Goal: Task Accomplishment & Management: Use online tool/utility

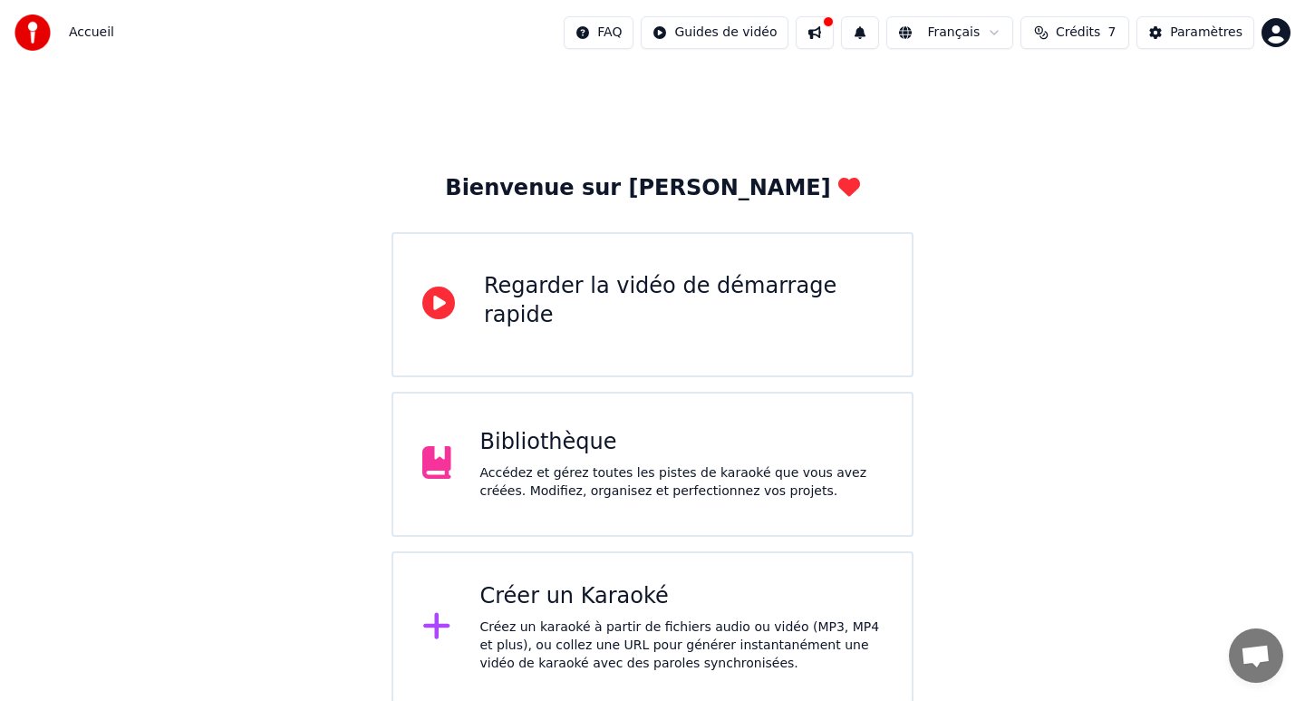
click at [662, 513] on div "Bibliothèque Accédez et gérez toutes les pistes de karaoké que vous avez créées…" at bounding box center [653, 464] width 522 height 145
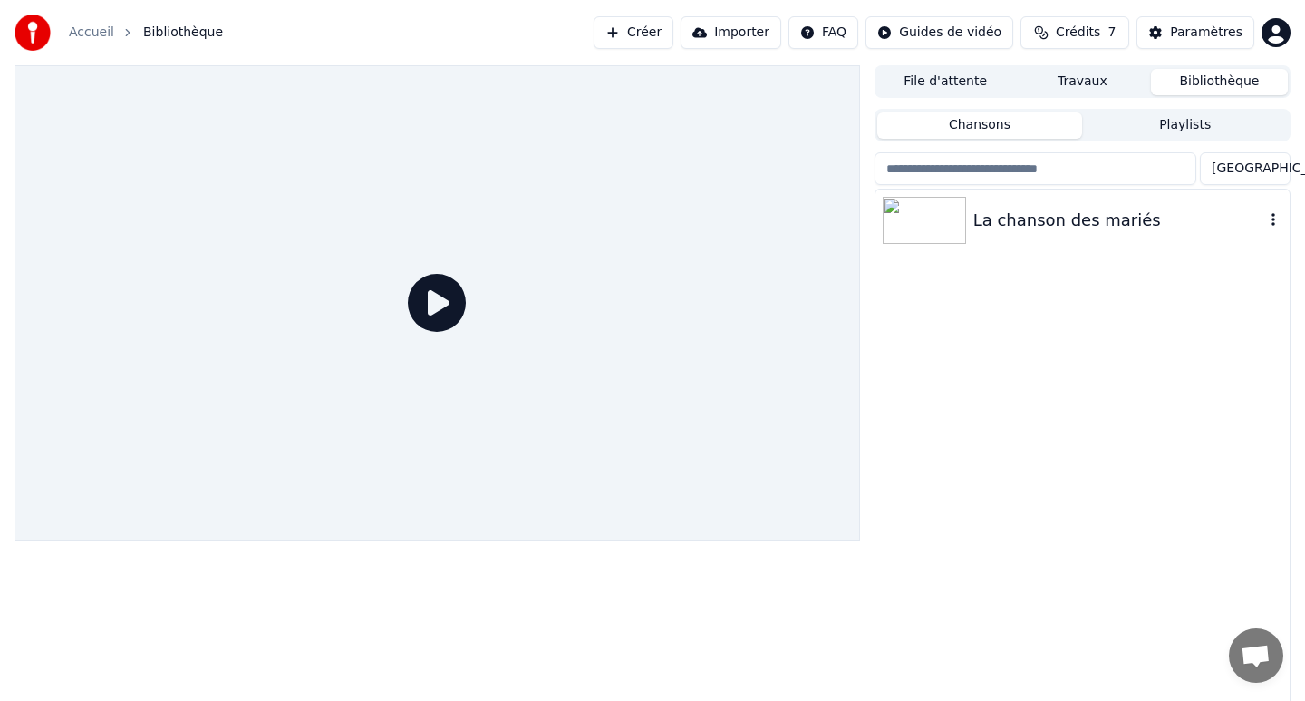
click at [997, 218] on div "La chanson des mariés" at bounding box center [1118, 220] width 291 height 25
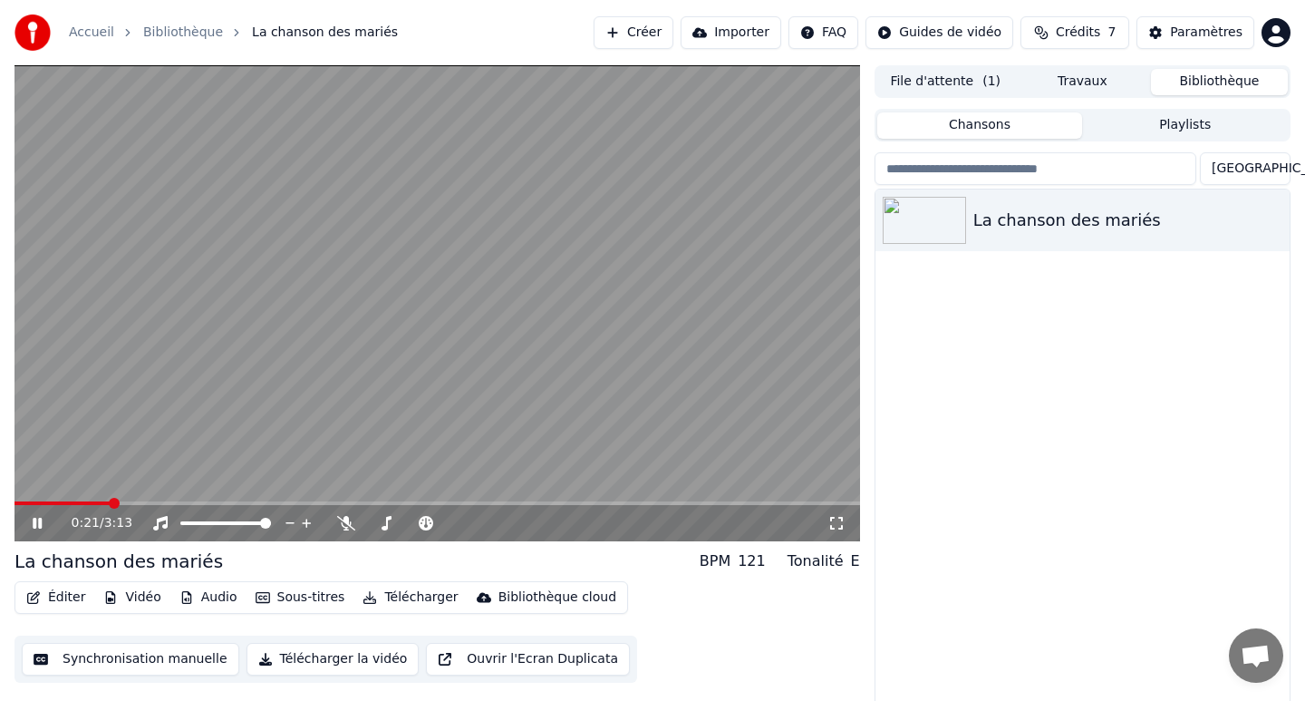
click at [393, 319] on video at bounding box center [438, 303] width 846 height 476
click at [58, 595] on button "Éditer" at bounding box center [55, 597] width 73 height 25
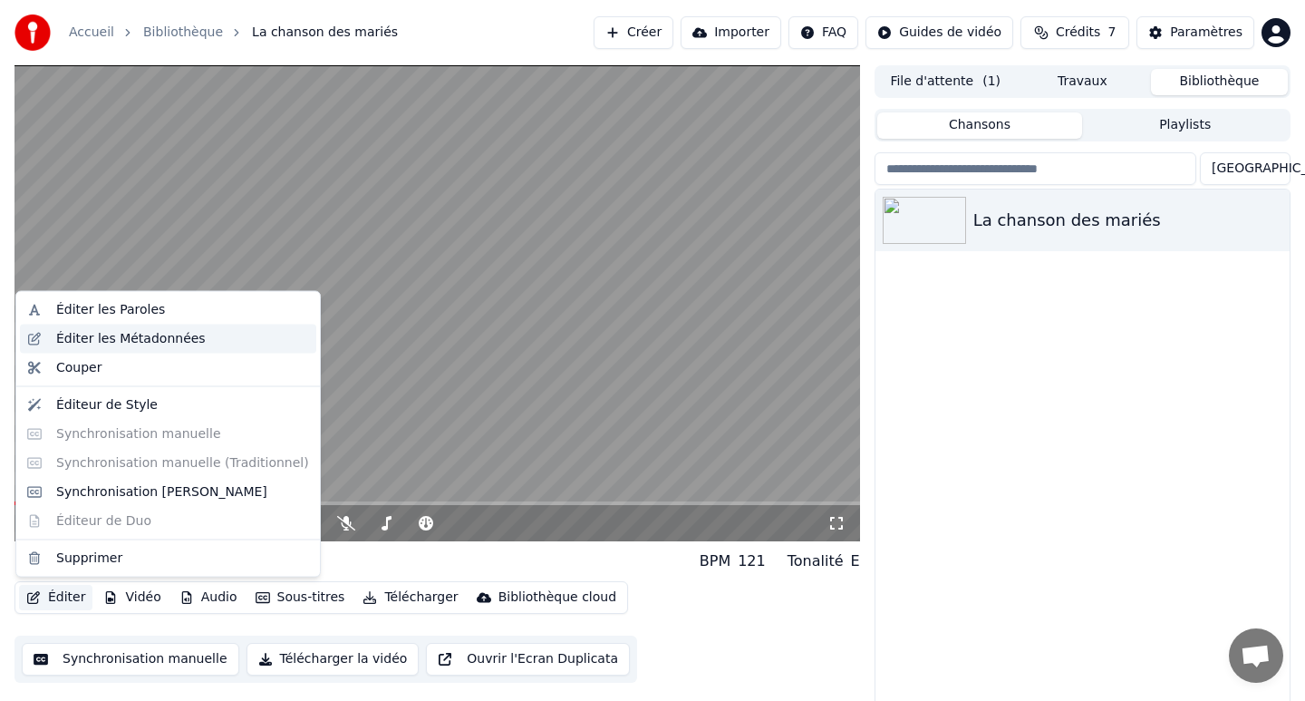
click at [142, 334] on div "Éditer les Métadonnées" at bounding box center [131, 338] width 150 height 18
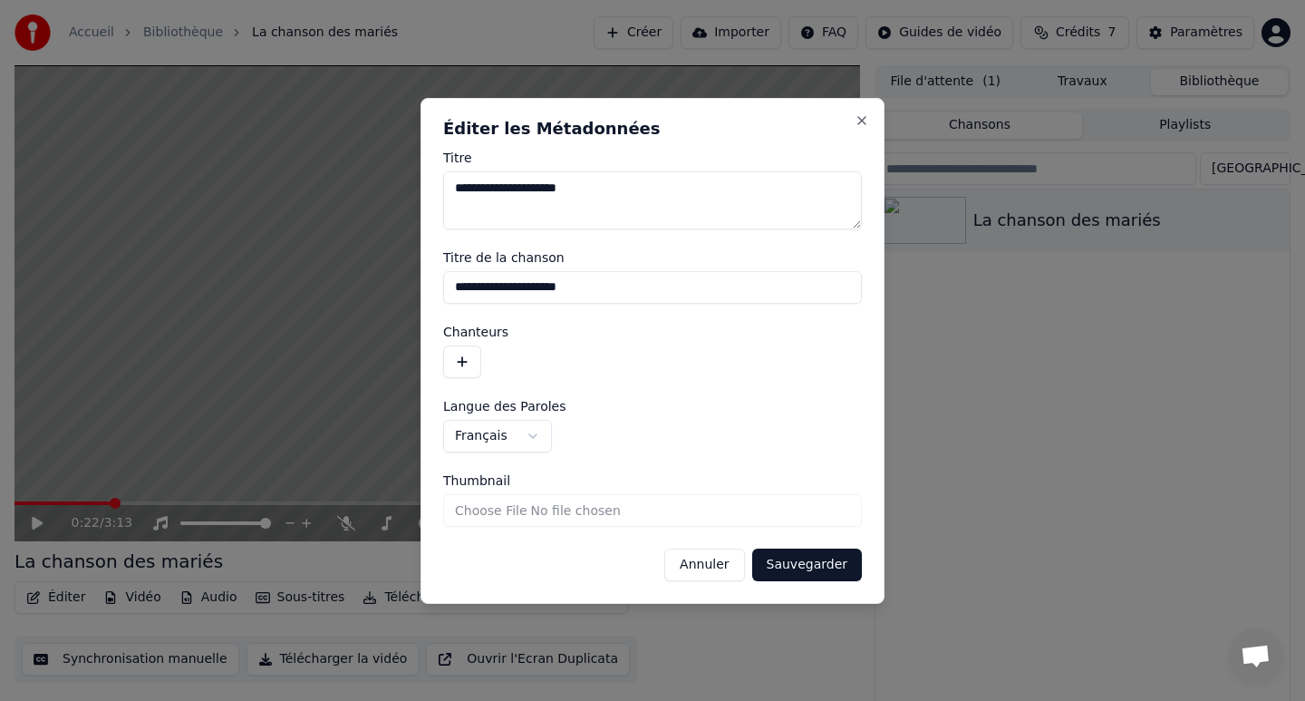
click at [698, 568] on button "Annuler" at bounding box center [704, 564] width 80 height 33
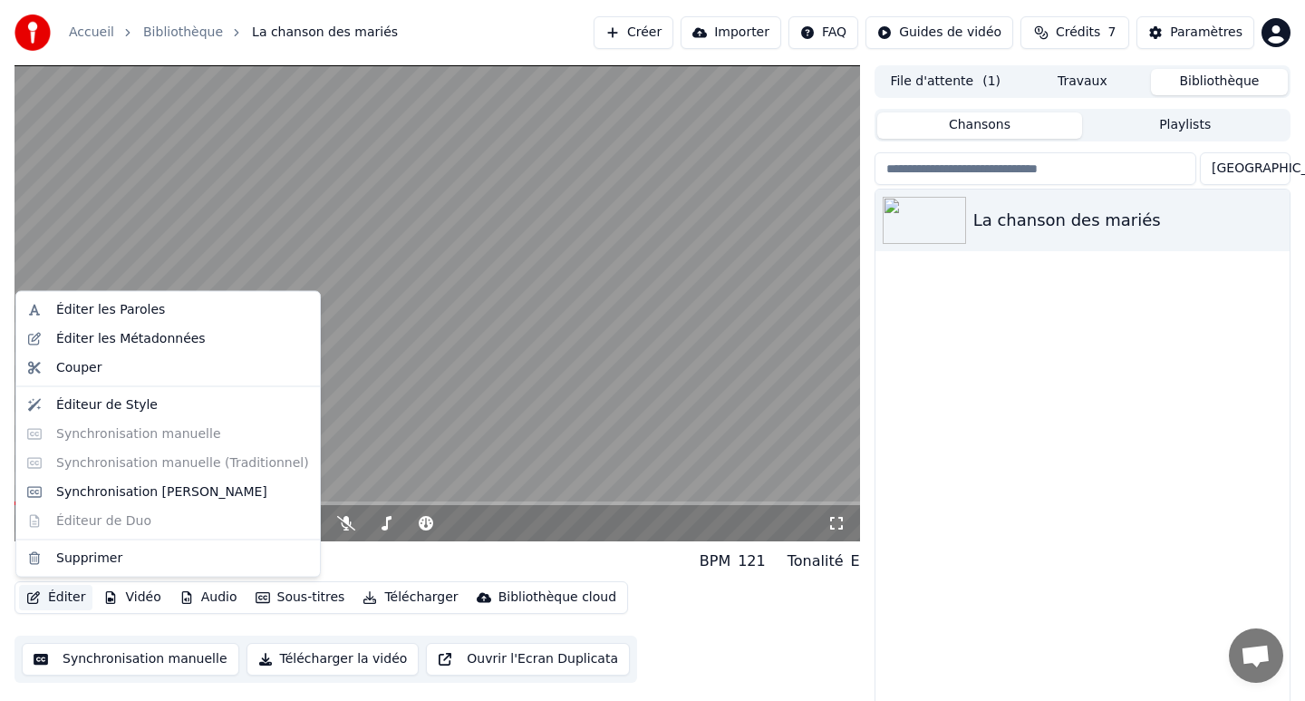
click at [57, 597] on button "Éditer" at bounding box center [55, 597] width 73 height 25
click at [129, 308] on div "Éditer les Paroles" at bounding box center [110, 310] width 109 height 18
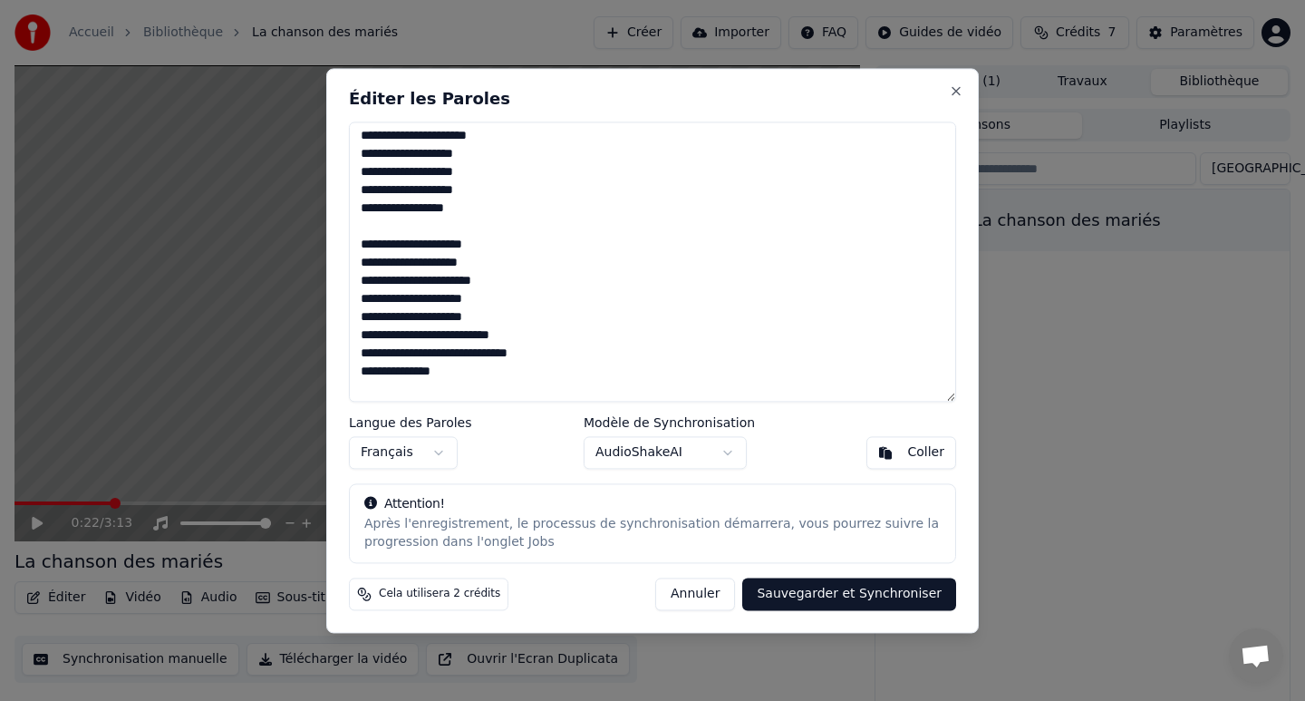
scroll to position [860, 0]
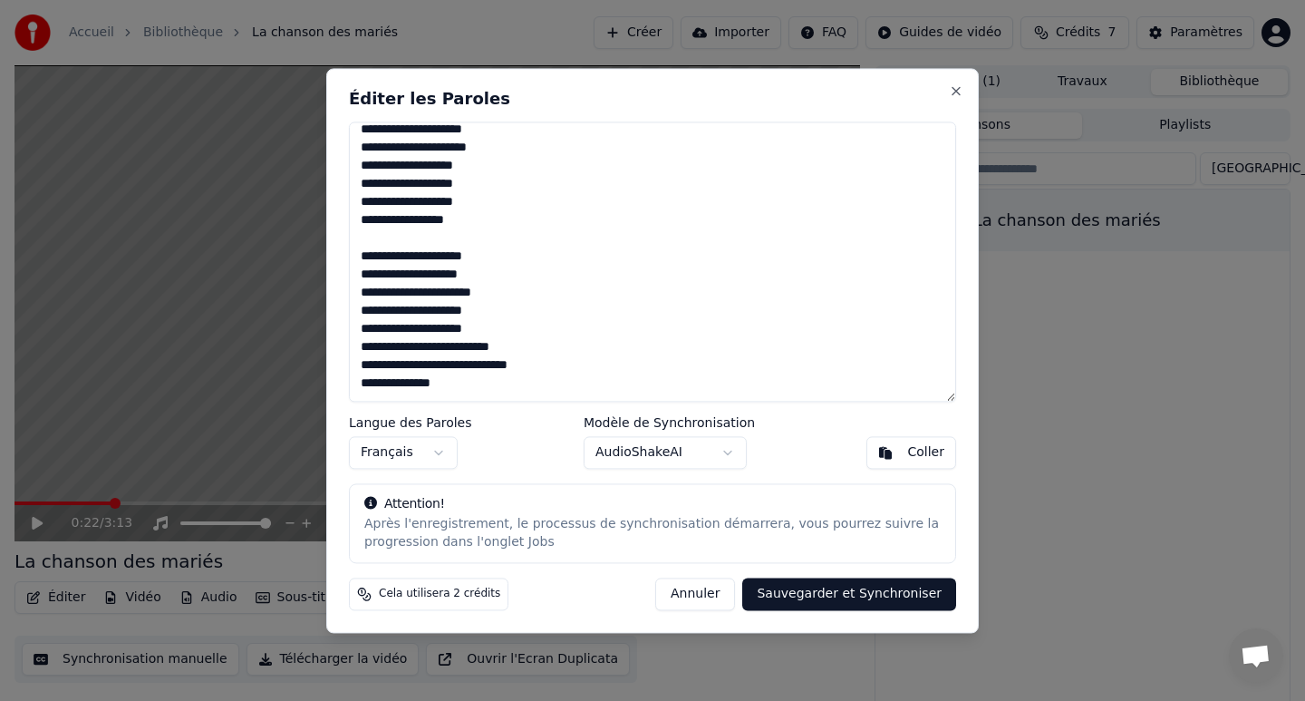
click at [471, 184] on textarea at bounding box center [652, 261] width 607 height 280
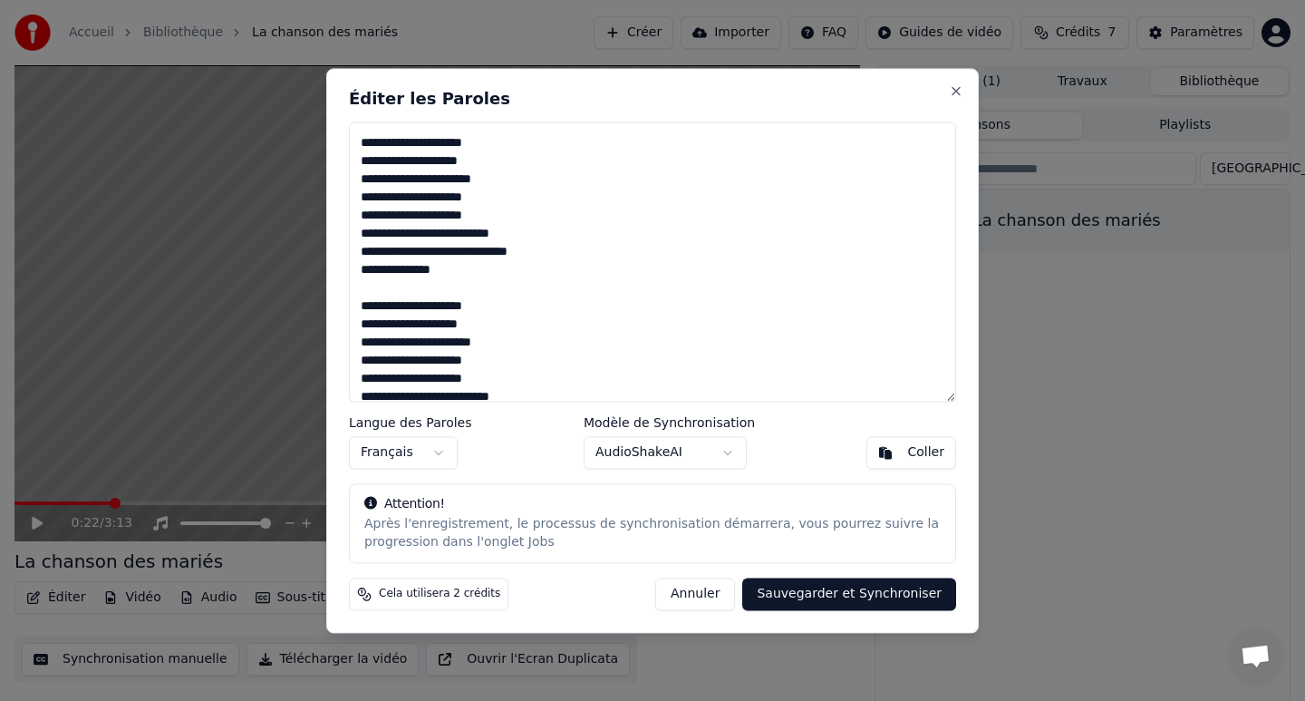
scroll to position [322, 0]
drag, startPoint x: 455, startPoint y: 250, endPoint x: 351, endPoint y: 248, distance: 104.2
click at [351, 248] on textarea at bounding box center [652, 261] width 607 height 280
drag, startPoint x: 496, startPoint y: 248, endPoint x: 357, endPoint y: 256, distance: 138.9
click at [357, 256] on textarea at bounding box center [652, 261] width 607 height 280
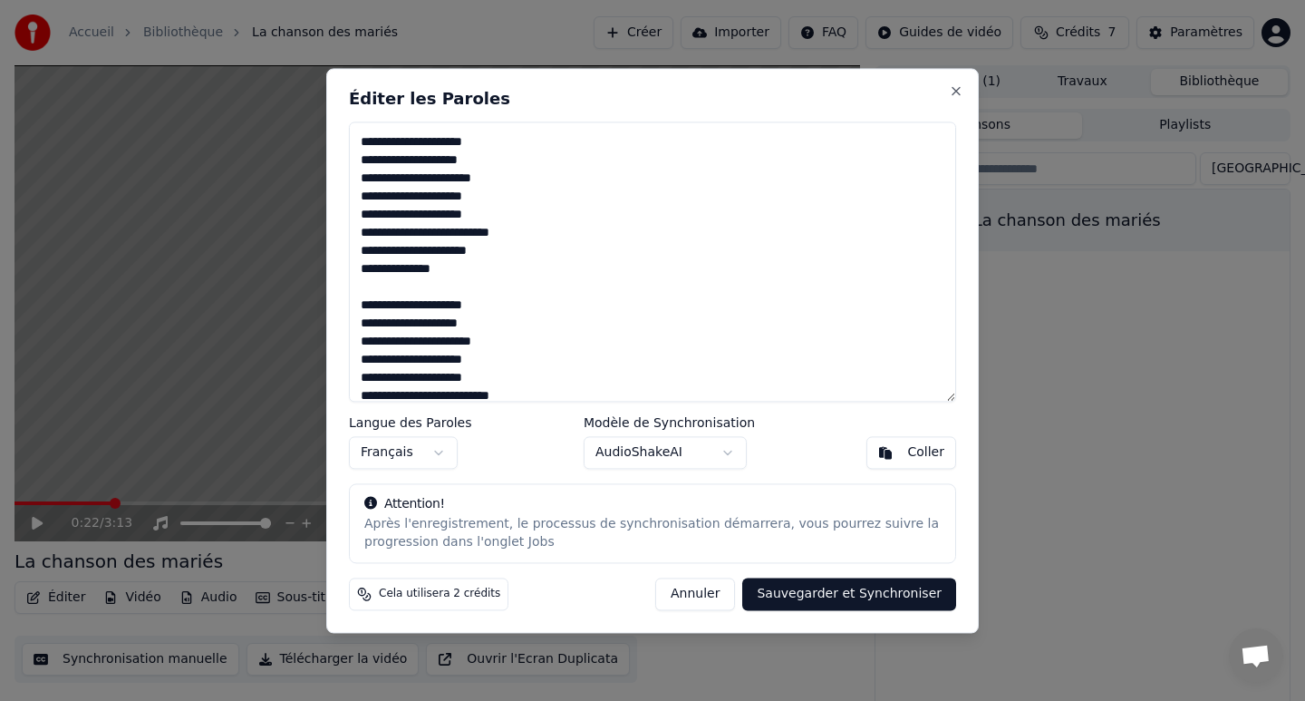
click at [412, 256] on textarea at bounding box center [652, 261] width 607 height 280
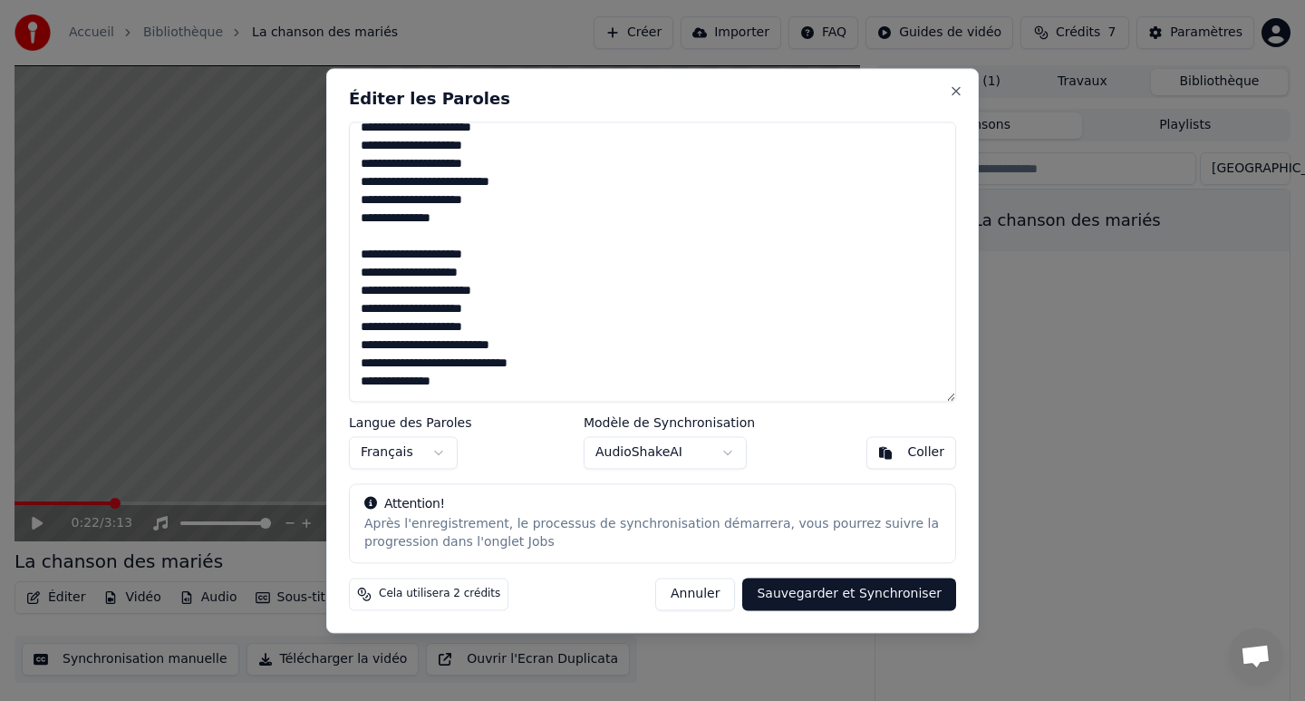
drag, startPoint x: 488, startPoint y: 201, endPoint x: 345, endPoint y: 201, distance: 142.3
click at [345, 201] on div "Éditer les Paroles Langue des Paroles Français Modèle de Synchronisation AudioS…" at bounding box center [652, 350] width 653 height 565
drag, startPoint x: 538, startPoint y: 365, endPoint x: 324, endPoint y: 364, distance: 214.8
click at [324, 364] on body "Accueil Bibliothèque La chanson des mariés Créer Importer FAQ Guides de vidéo C…" at bounding box center [652, 350] width 1305 height 701
click at [359, 360] on textarea at bounding box center [652, 261] width 607 height 280
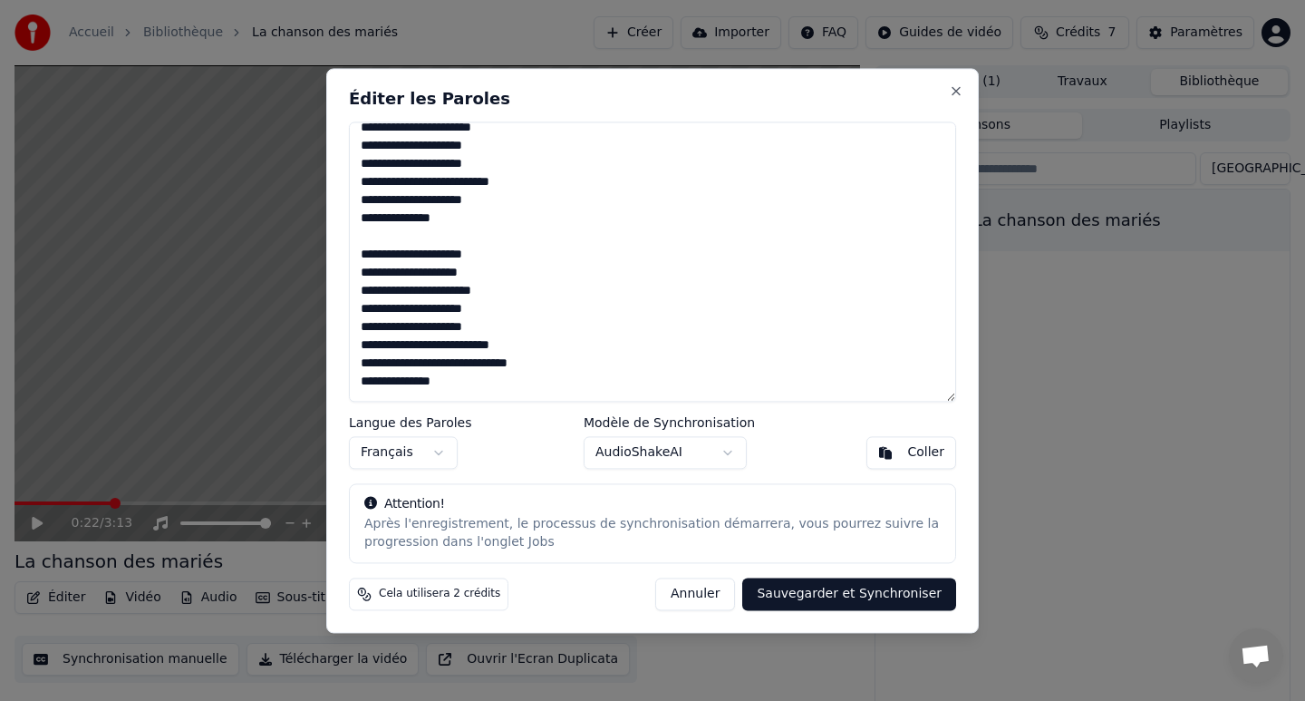
drag, startPoint x: 360, startPoint y: 363, endPoint x: 536, endPoint y: 365, distance: 175.8
click at [536, 365] on textarea at bounding box center [652, 261] width 607 height 280
paste textarea
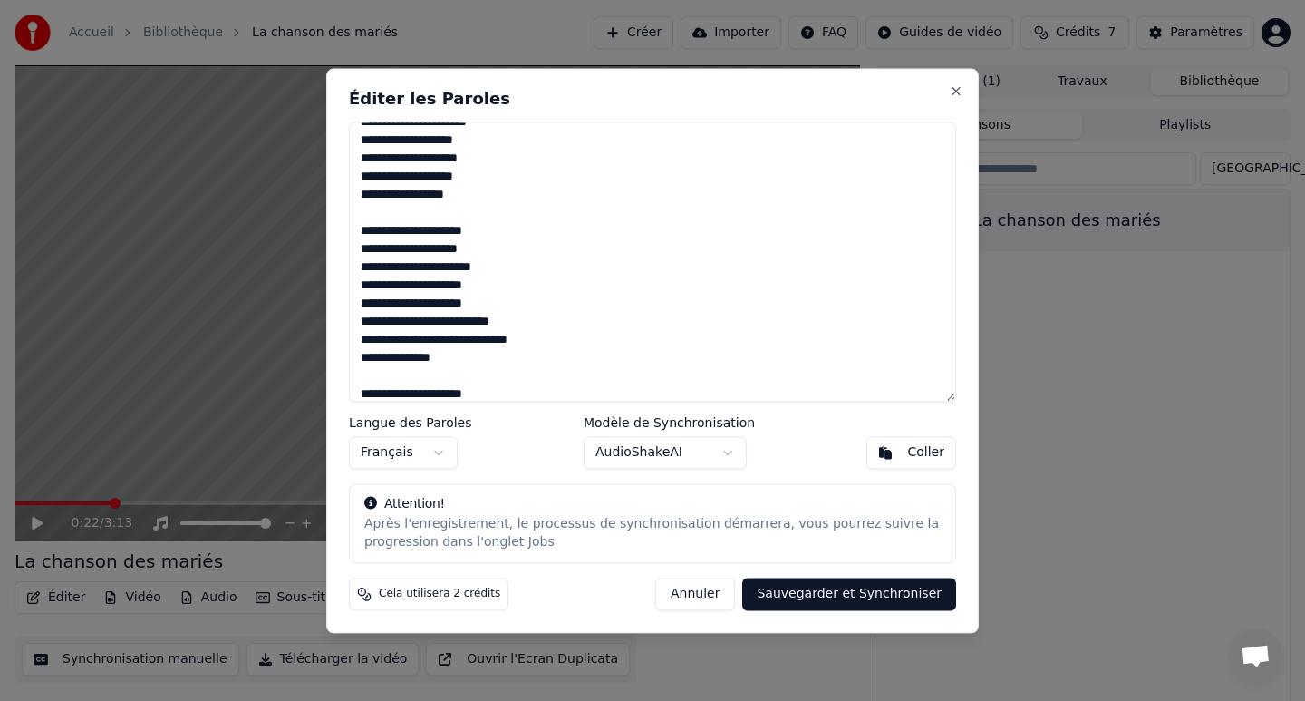
scroll to position [904, 0]
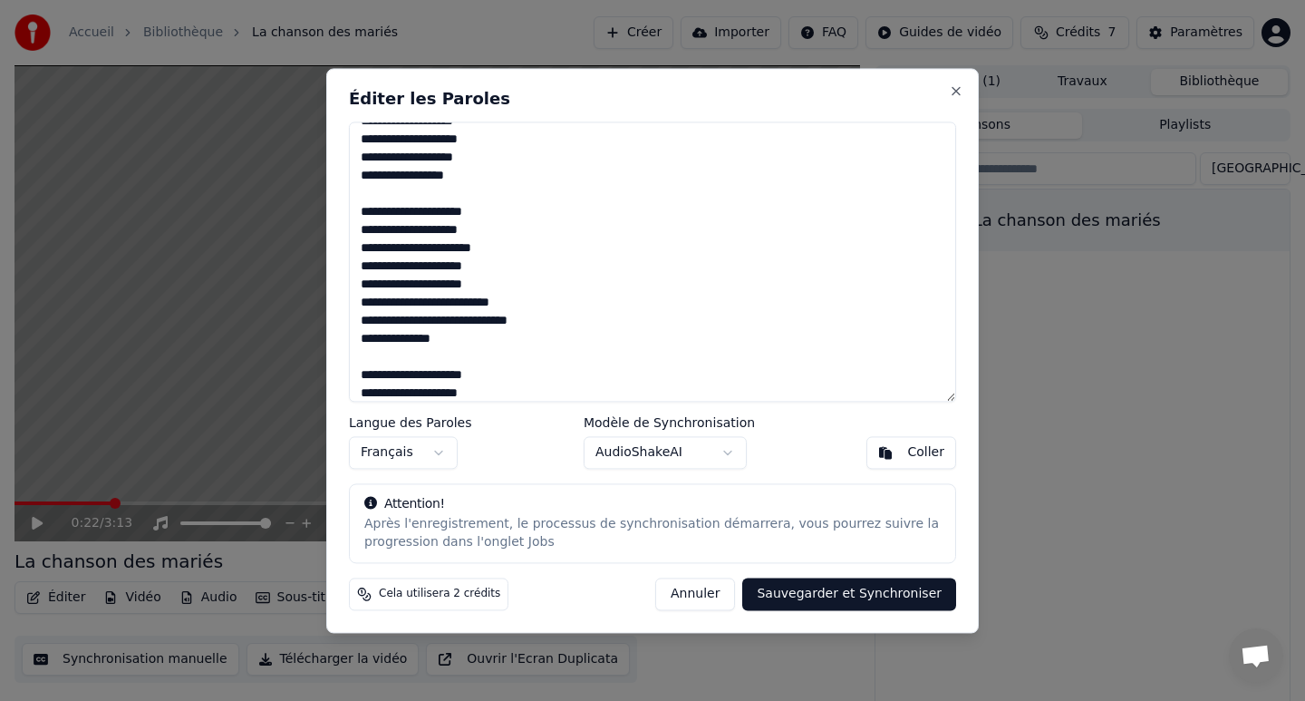
drag, startPoint x: 360, startPoint y: 320, endPoint x: 539, endPoint y: 323, distance: 179.5
click at [539, 323] on textarea at bounding box center [652, 261] width 607 height 280
paste textarea
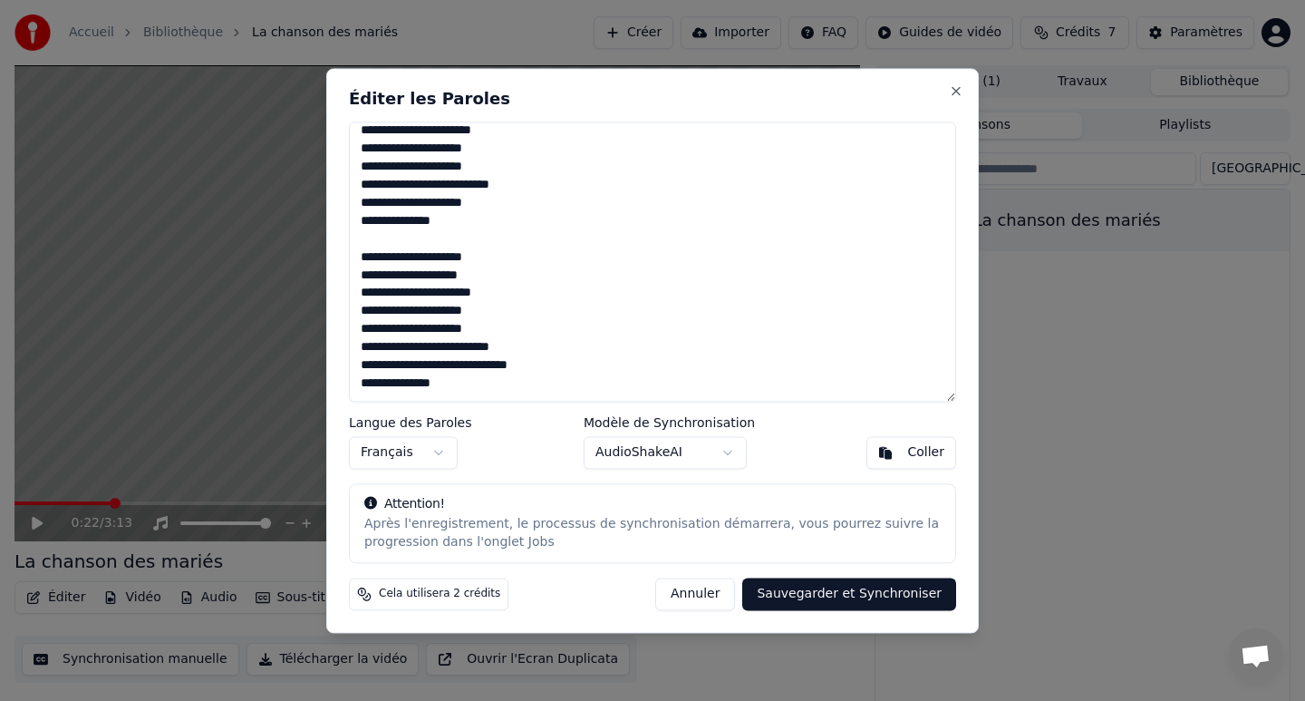
drag, startPoint x: 358, startPoint y: 365, endPoint x: 552, endPoint y: 366, distance: 193.9
click at [552, 366] on textarea at bounding box center [652, 261] width 607 height 280
paste textarea
click at [459, 383] on textarea at bounding box center [652, 261] width 607 height 280
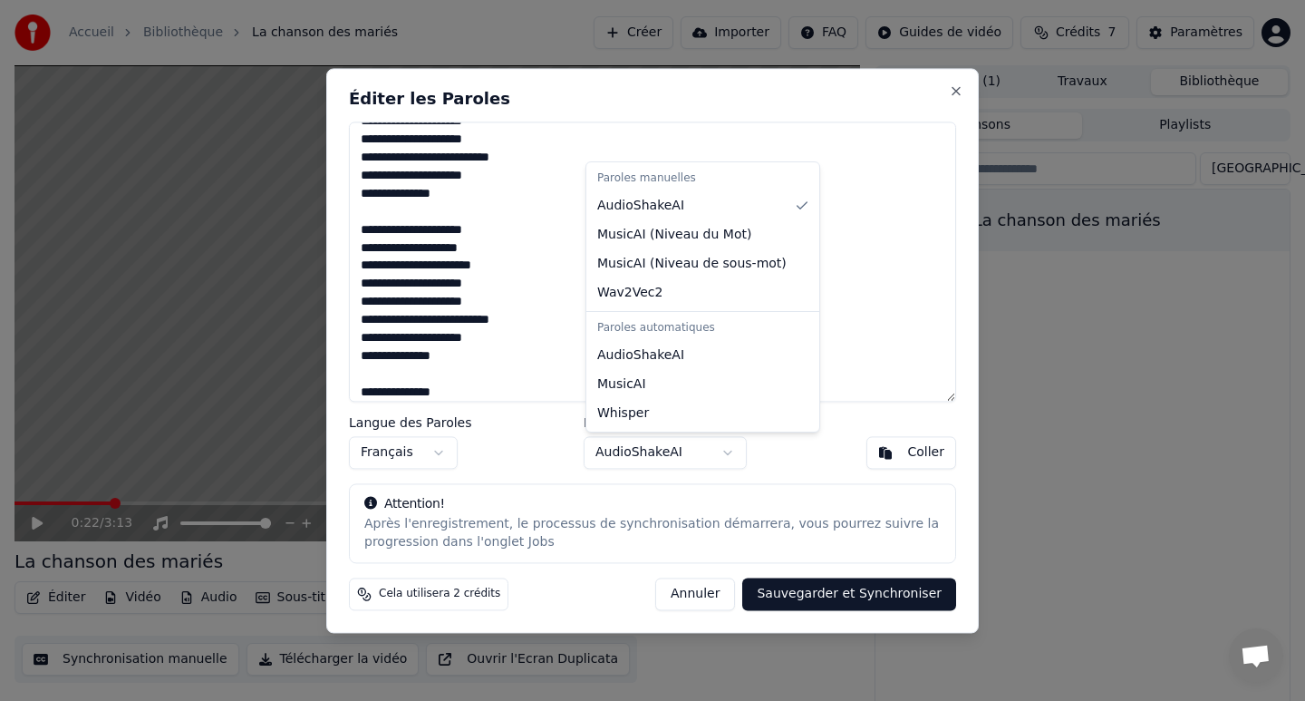
click at [686, 460] on body "Accueil Bibliothèque La chanson des mariés Créer Importer FAQ Guides de vidéo C…" at bounding box center [652, 350] width 1305 height 701
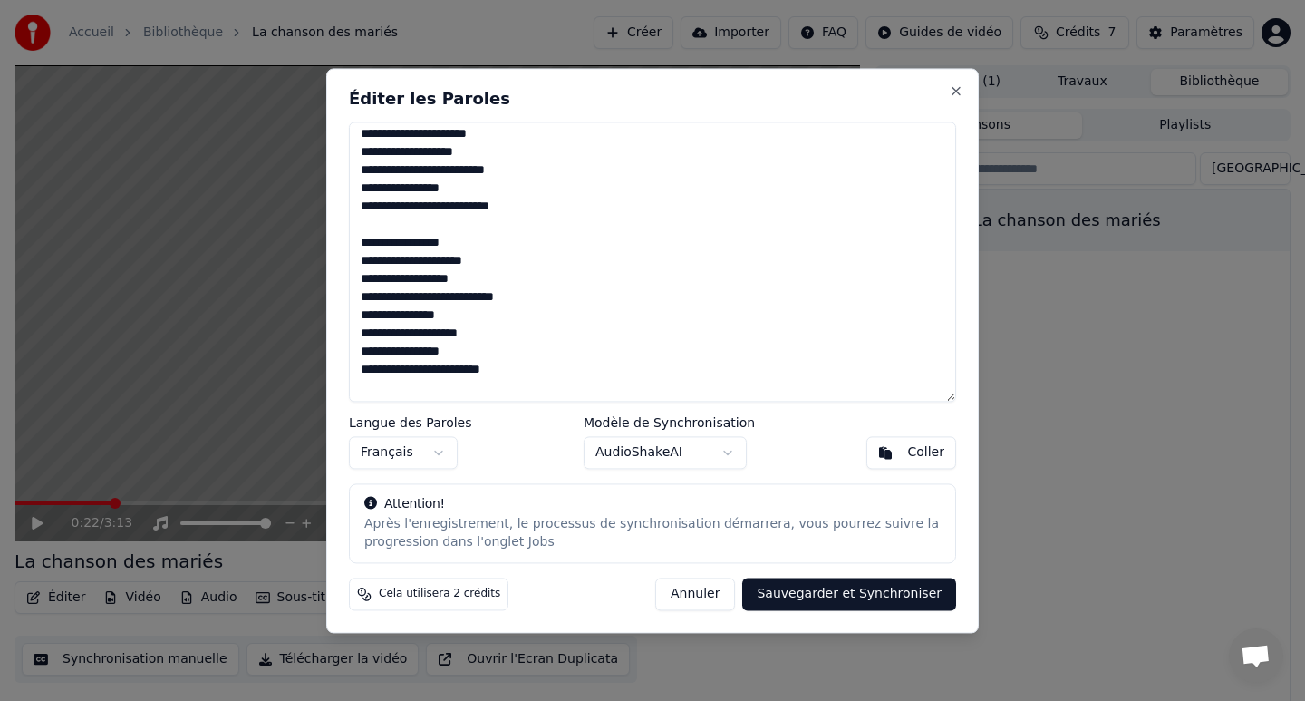
scroll to position [0, 0]
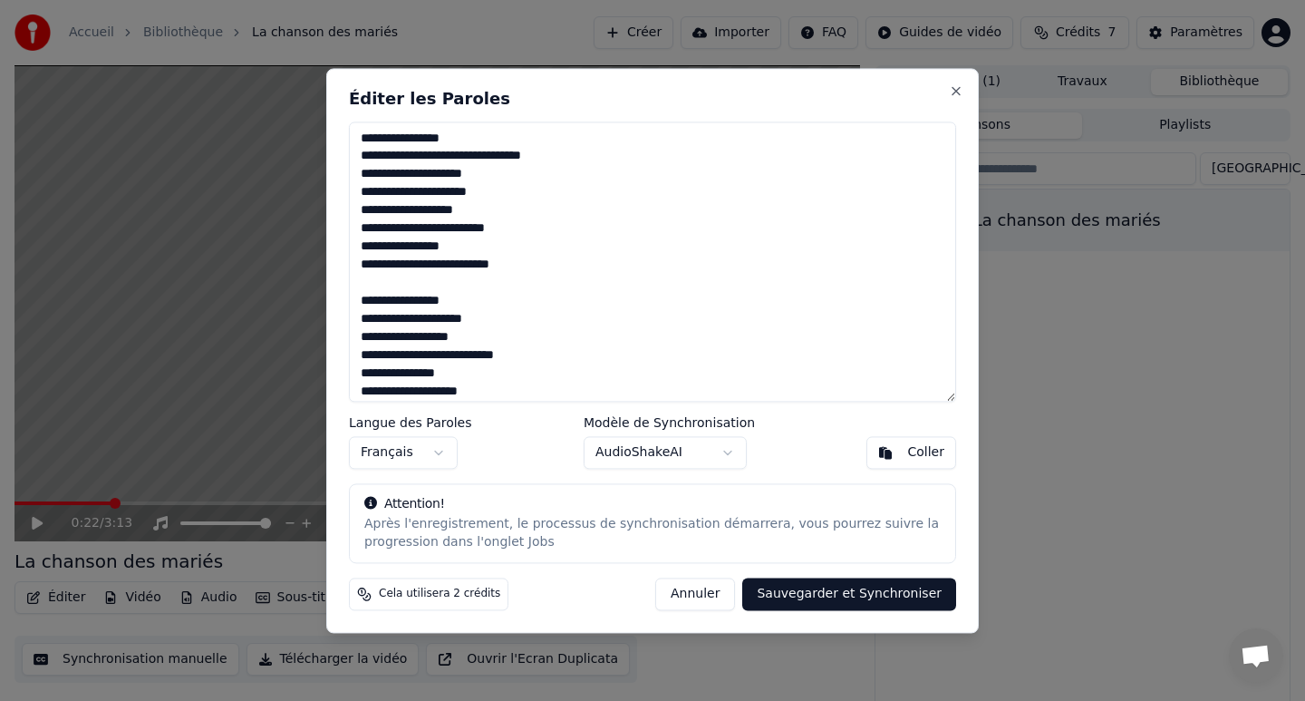
click at [624, 443] on body "Accueil Bibliothèque La chanson des mariés Créer Importer FAQ Guides de vidéo C…" at bounding box center [652, 350] width 1305 height 701
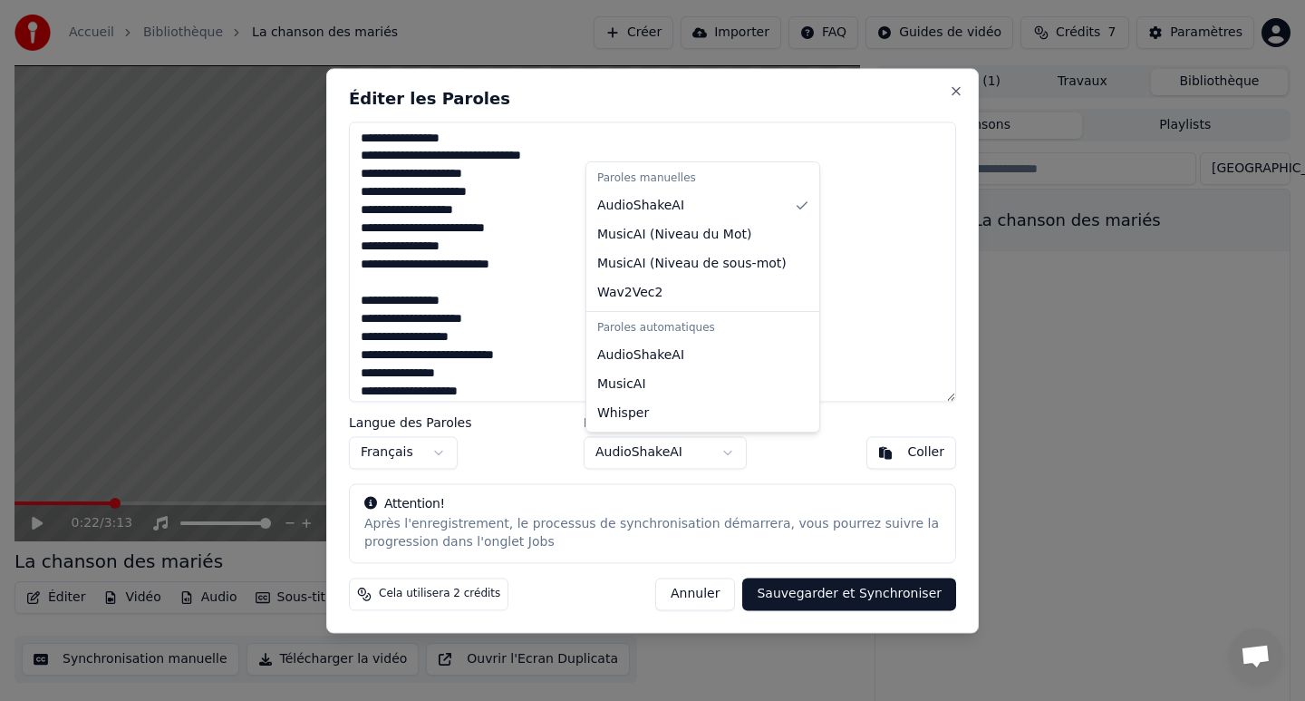
click at [901, 323] on body "Accueil Bibliothèque La chanson des mariés Créer Importer FAQ Guides de vidéo C…" at bounding box center [652, 350] width 1305 height 701
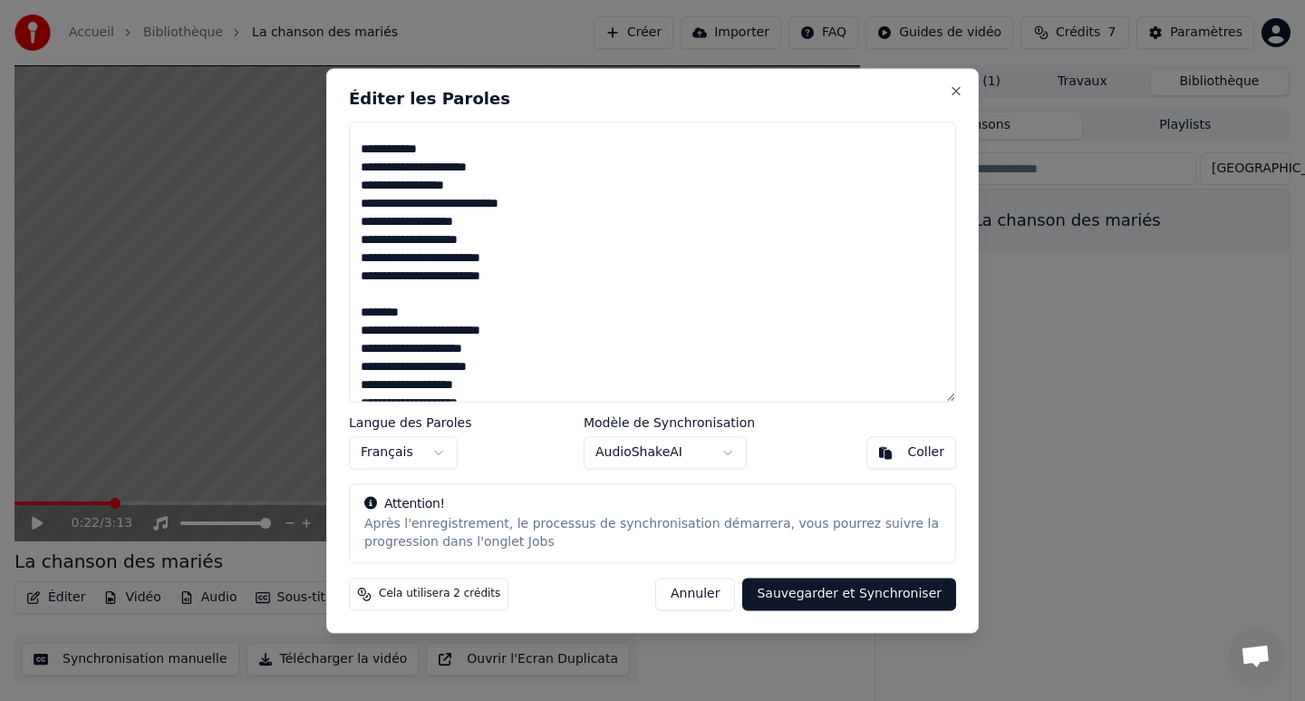
scroll to position [643, 0]
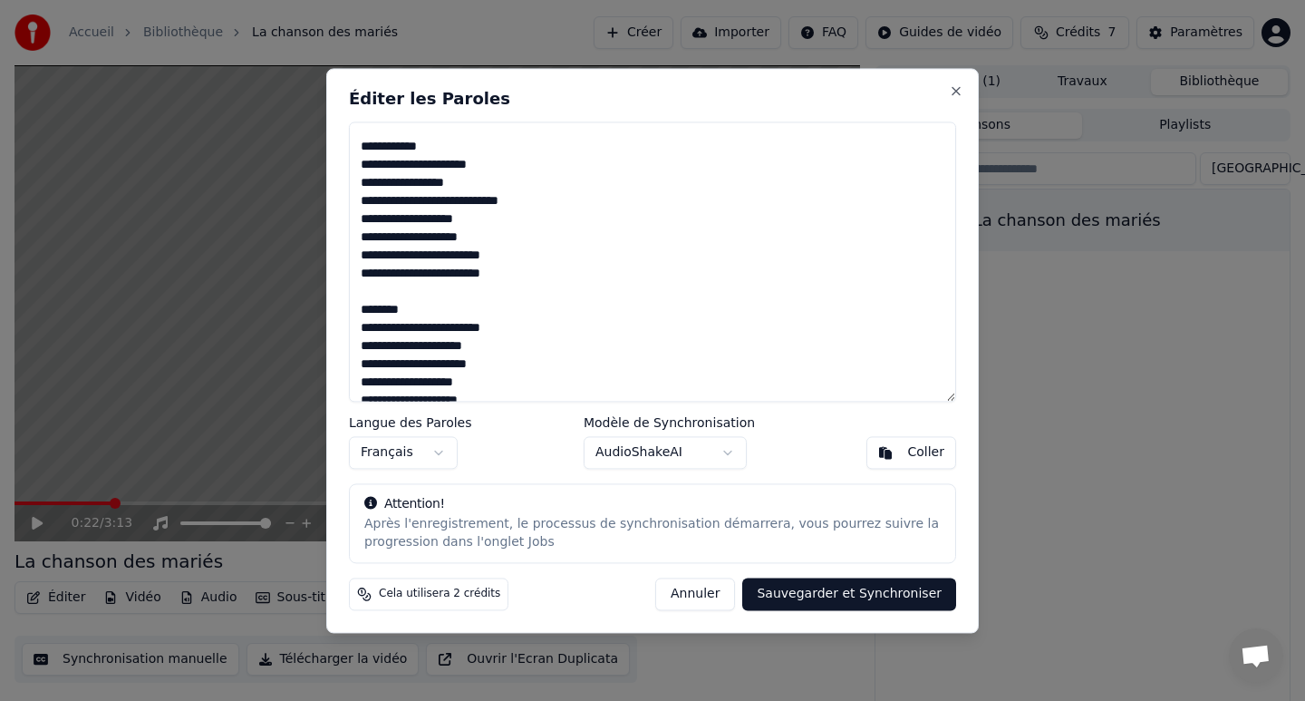
click at [430, 221] on textarea at bounding box center [652, 261] width 607 height 280
click at [479, 255] on textarea at bounding box center [652, 261] width 607 height 280
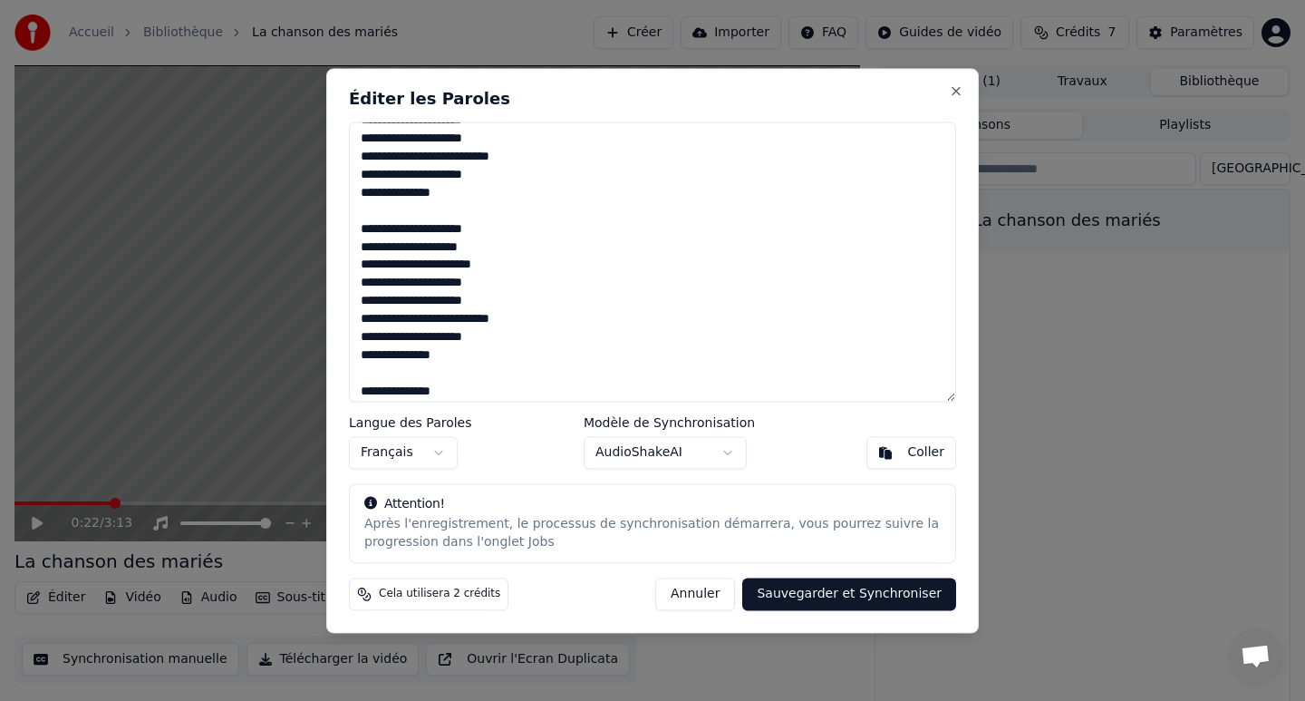
scroll to position [1059, 0]
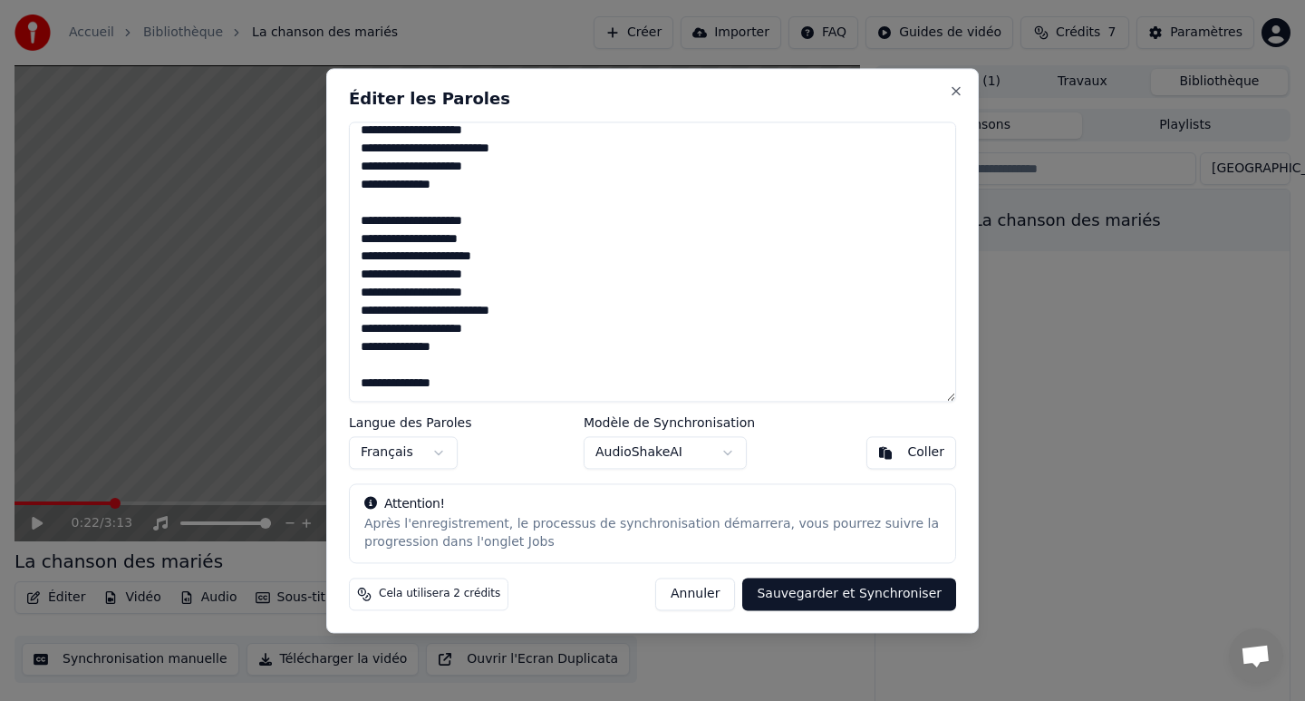
type textarea "**********"
click at [809, 591] on button "Sauvegarder et Synchroniser" at bounding box center [849, 593] width 214 height 33
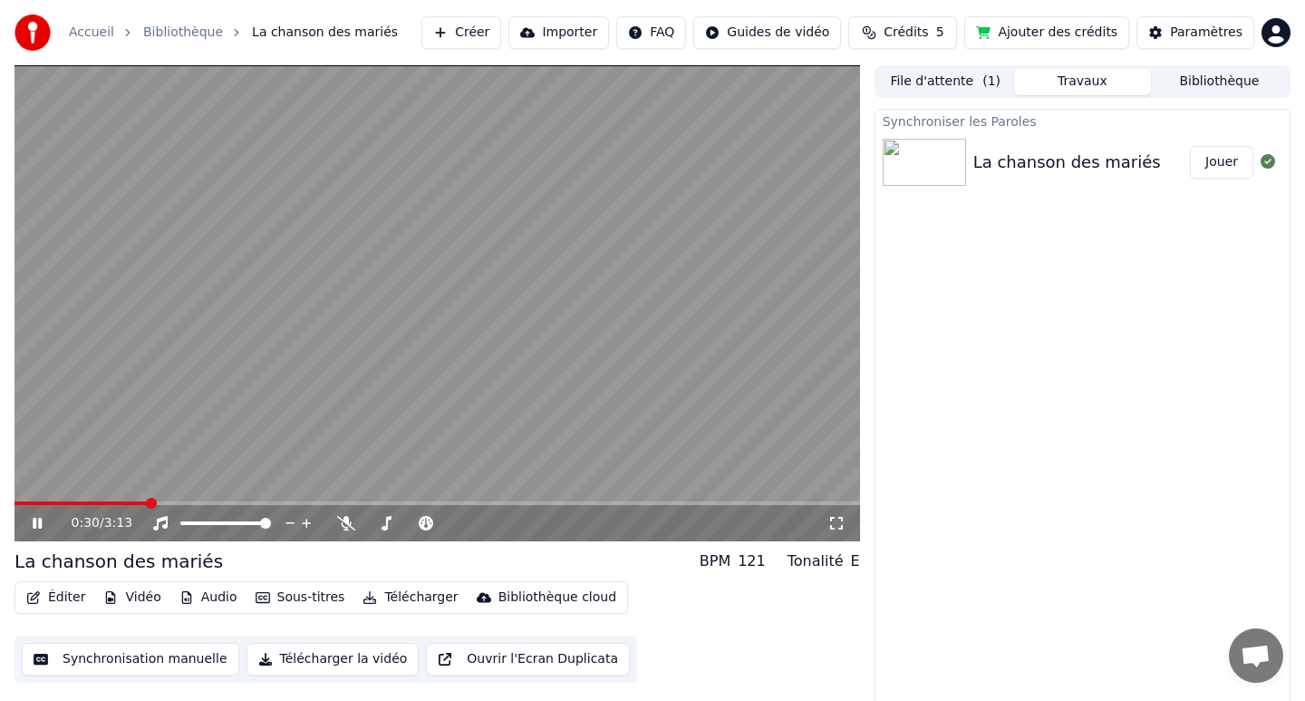
click at [518, 343] on video at bounding box center [438, 303] width 846 height 476
click at [487, 323] on video at bounding box center [438, 303] width 846 height 476
click at [1222, 158] on button "Jouer" at bounding box center [1221, 162] width 63 height 33
click at [171, 662] on button "Synchronisation manuelle" at bounding box center [131, 659] width 218 height 33
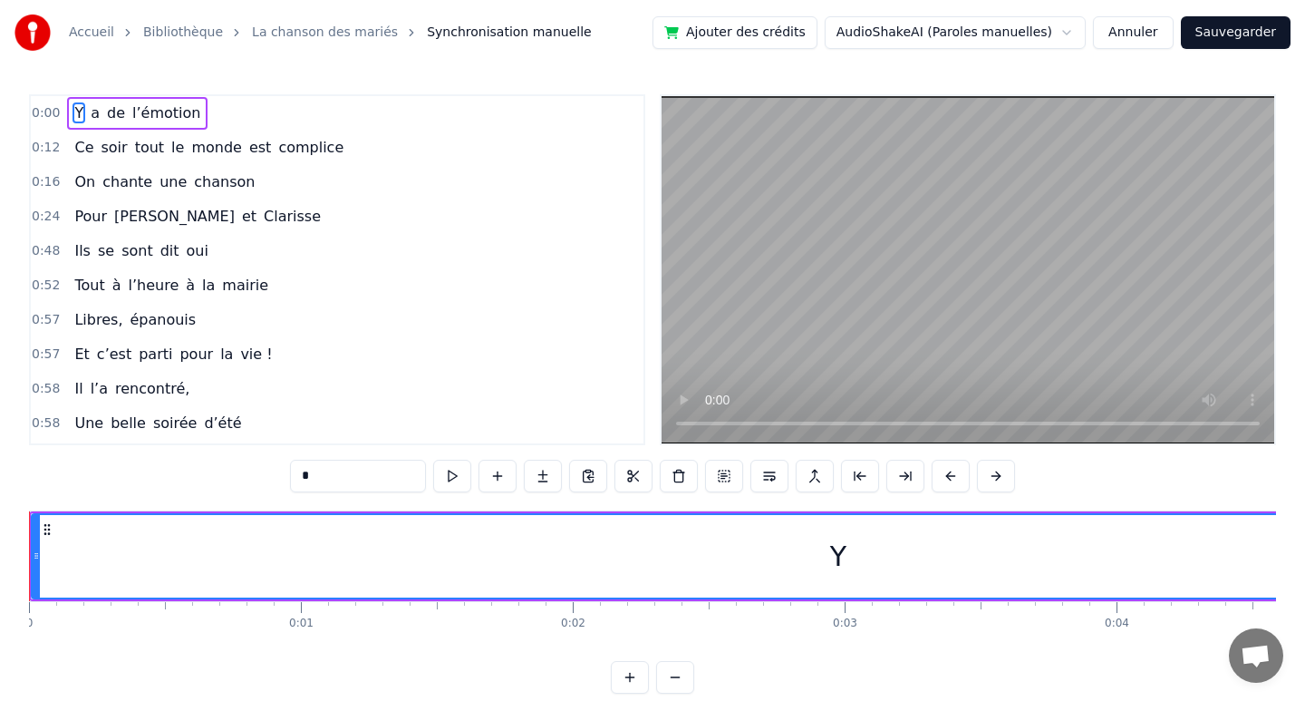
click at [49, 117] on span "0:00" at bounding box center [46, 113] width 28 height 18
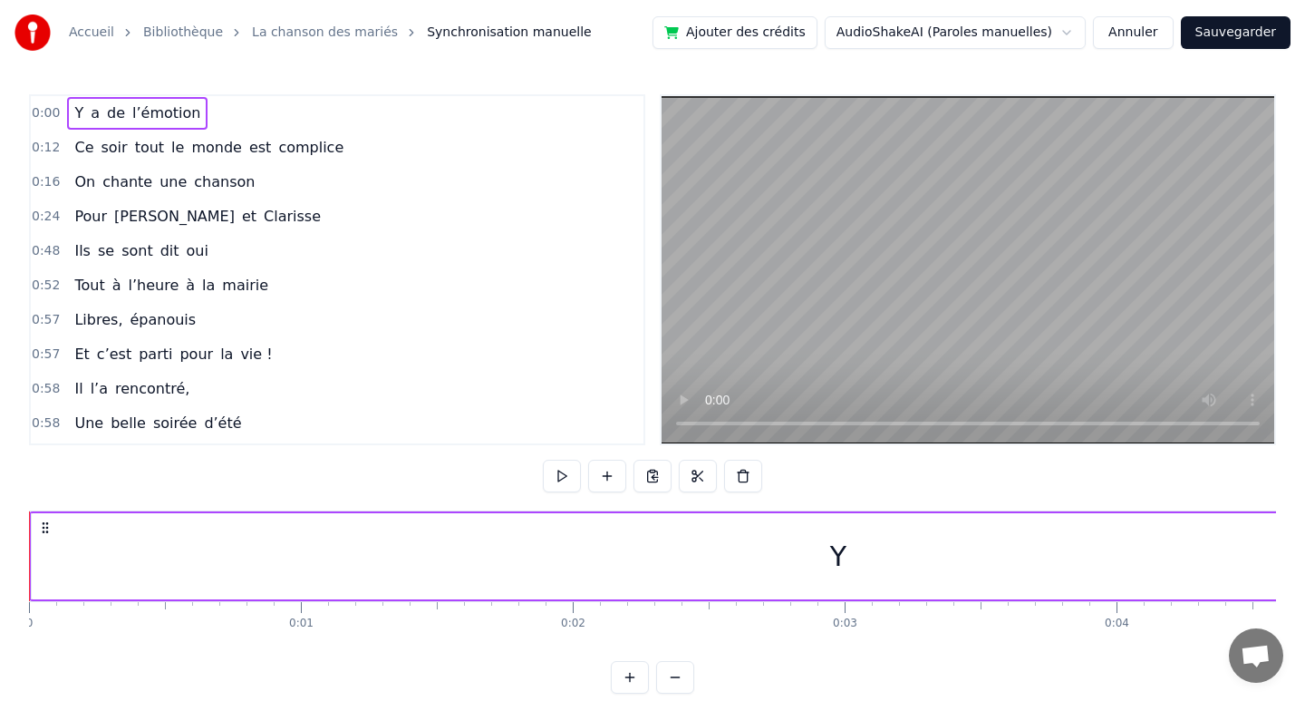
click at [181, 29] on link "Bibliothèque" at bounding box center [183, 33] width 80 height 18
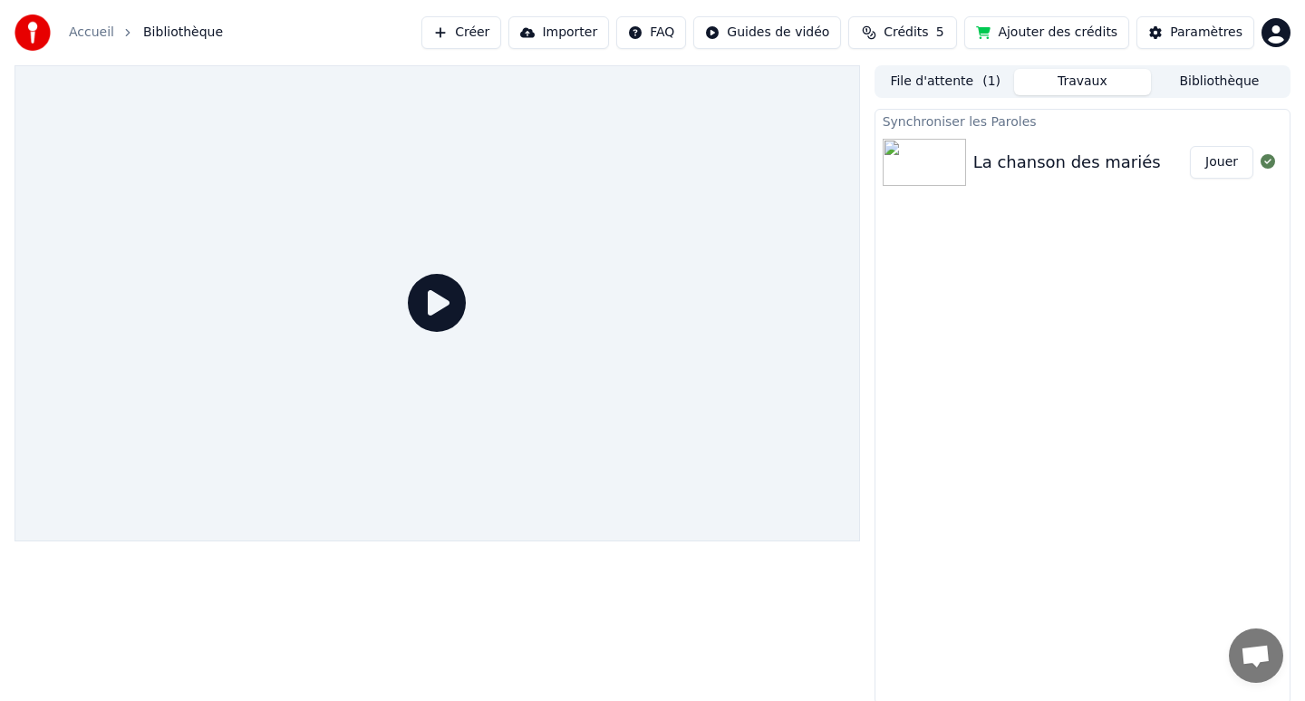
click at [1232, 162] on button "Jouer" at bounding box center [1221, 162] width 63 height 33
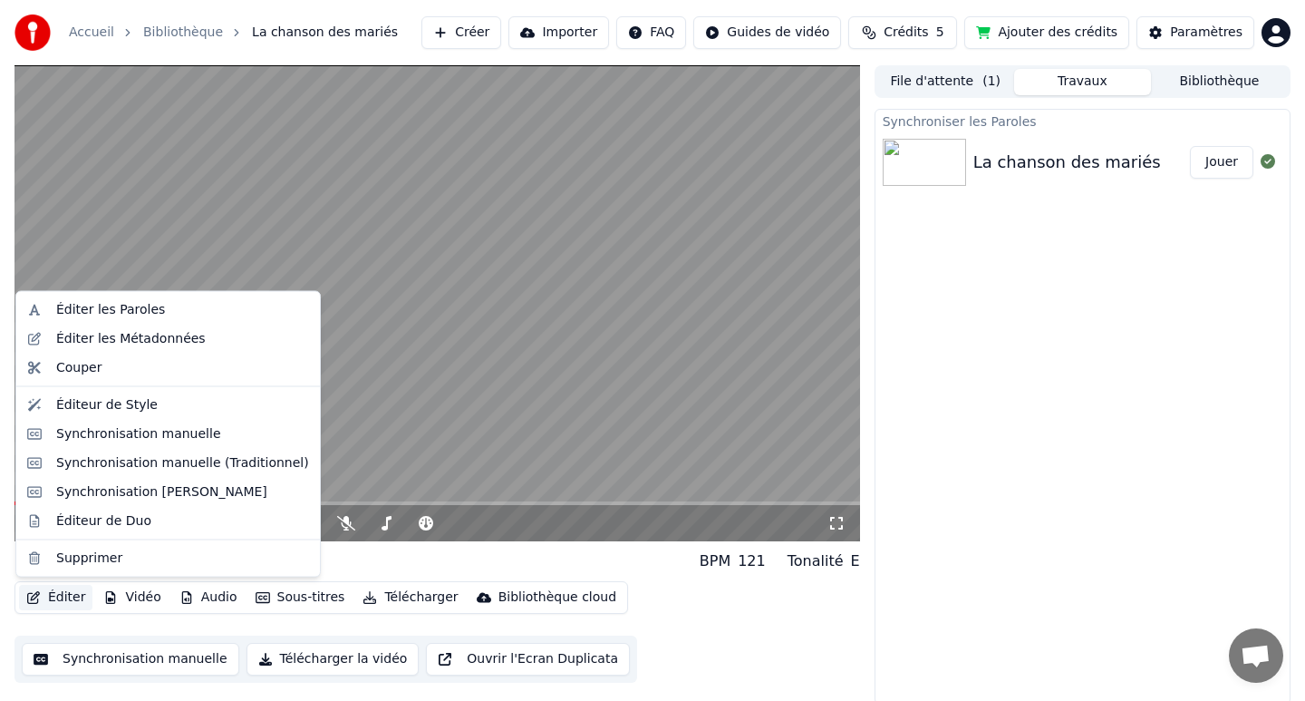
click at [47, 593] on button "Éditer" at bounding box center [55, 597] width 73 height 25
click at [131, 489] on div "Synchronisation [PERSON_NAME]" at bounding box center [161, 491] width 211 height 18
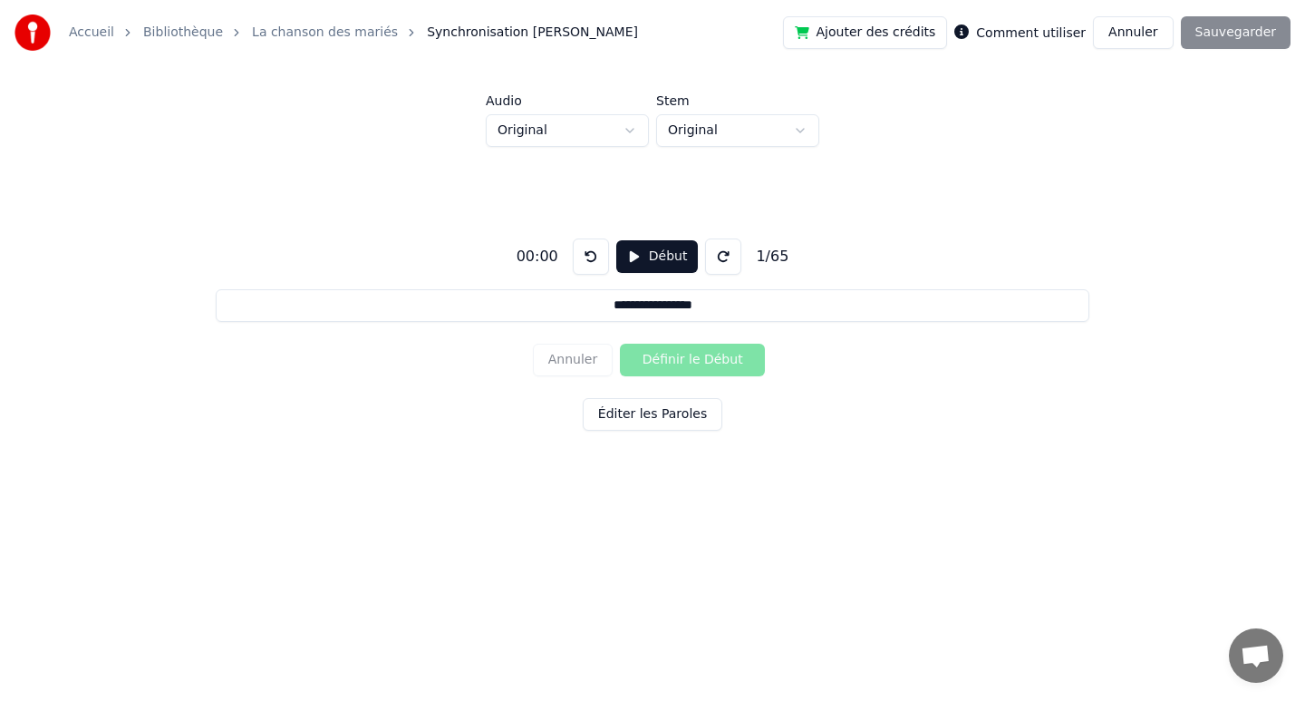
click at [663, 257] on button "Début" at bounding box center [657, 256] width 82 height 33
click at [682, 366] on button "Définir le Début" at bounding box center [692, 359] width 145 height 33
click at [682, 366] on button "Définir la Fin" at bounding box center [692, 359] width 145 height 33
click at [682, 366] on button "Définir le Début" at bounding box center [692, 359] width 145 height 33
click at [682, 366] on button "Définir la Fin" at bounding box center [692, 359] width 145 height 33
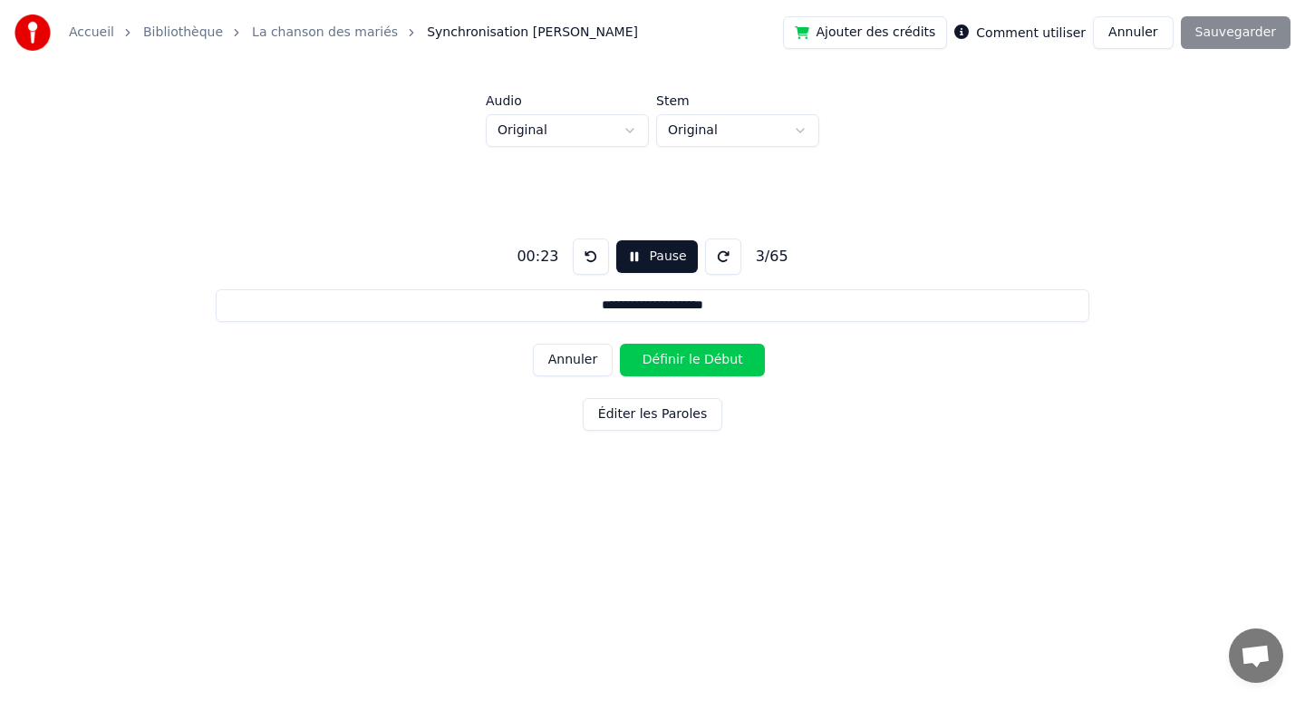
click at [682, 366] on button "Définir le Début" at bounding box center [692, 359] width 145 height 33
click at [682, 366] on button "Définir la Fin" at bounding box center [692, 359] width 145 height 33
click at [682, 366] on button "Définir le Début" at bounding box center [692, 359] width 145 height 33
click at [682, 366] on button "Définir la Fin" at bounding box center [692, 359] width 145 height 33
click at [682, 366] on button "Définir le Début" at bounding box center [692, 359] width 145 height 33
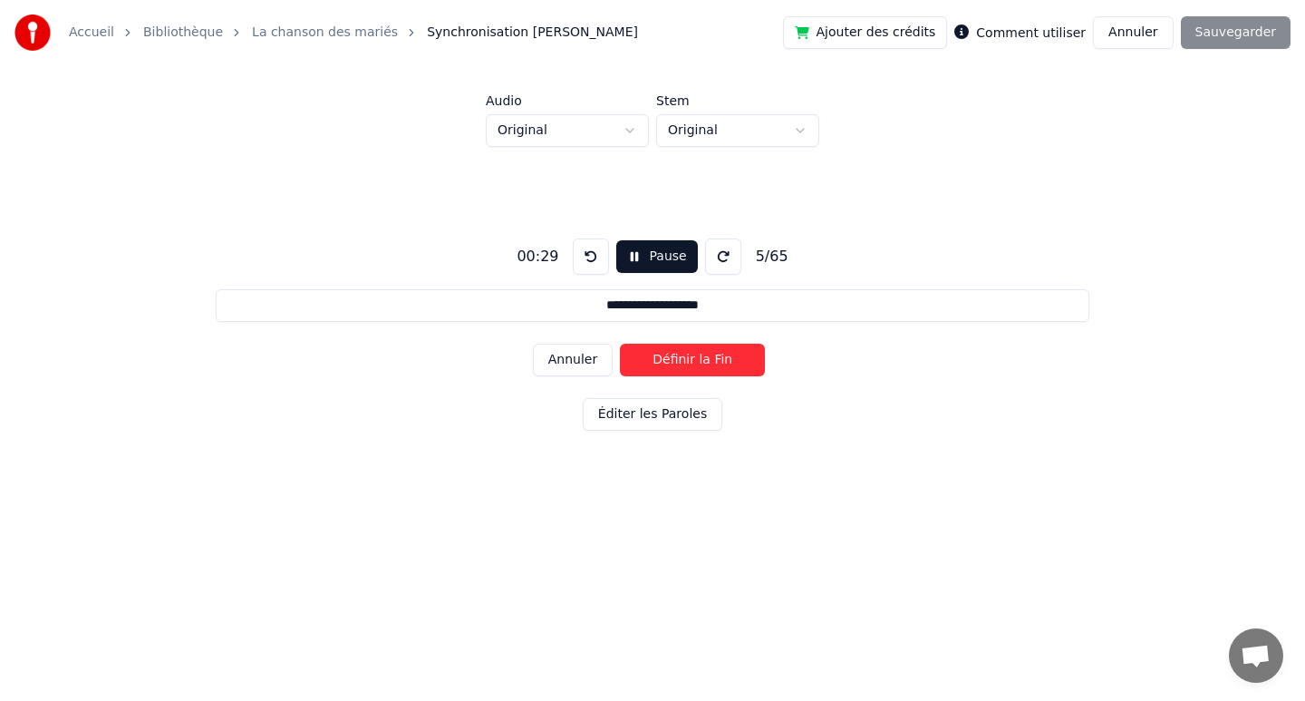
click at [682, 366] on button "Définir la Fin" at bounding box center [692, 359] width 145 height 33
click at [682, 366] on button "Définir le Début" at bounding box center [692, 359] width 145 height 33
click at [682, 366] on button "Définir la Fin" at bounding box center [692, 359] width 145 height 33
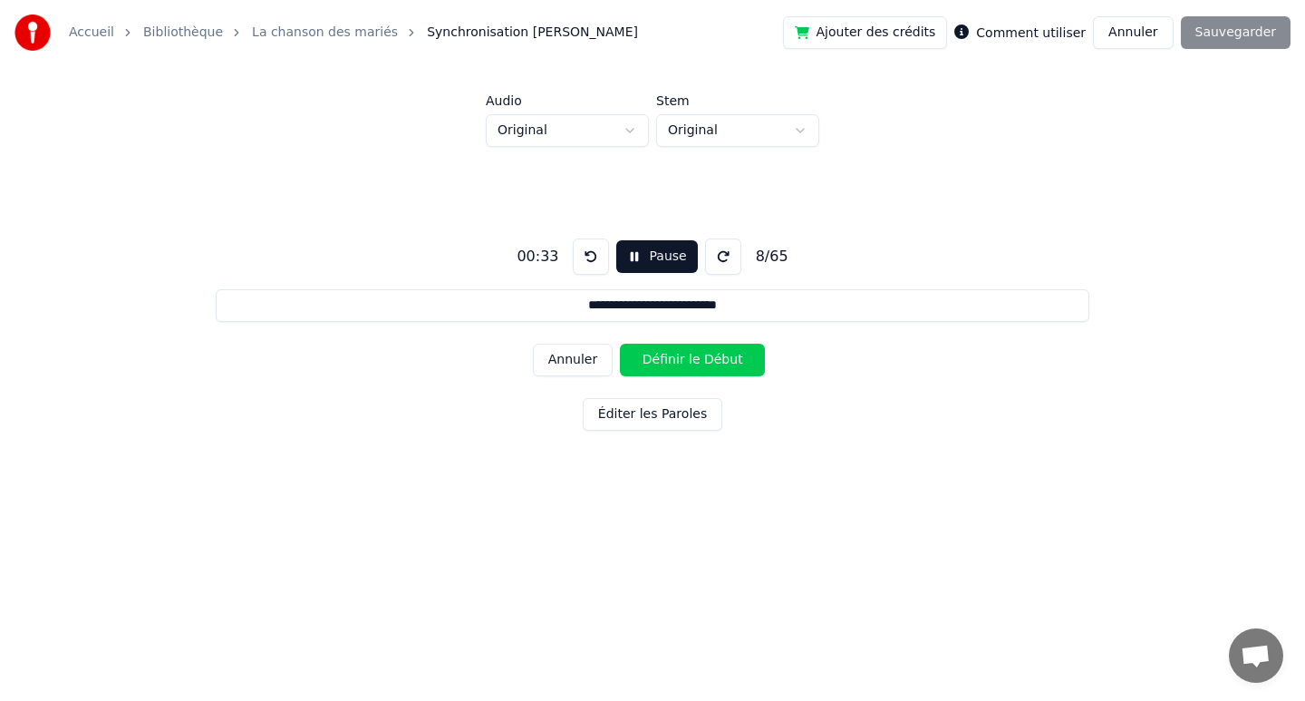
click at [682, 366] on button "Définir le Début" at bounding box center [692, 359] width 145 height 33
click at [682, 366] on button "Définir la Fin" at bounding box center [692, 359] width 145 height 33
click at [682, 366] on button "Définir le Début" at bounding box center [692, 359] width 145 height 33
click at [682, 366] on button "Définir la Fin" at bounding box center [692, 359] width 145 height 33
click at [682, 366] on button "Définir le Début" at bounding box center [692, 359] width 145 height 33
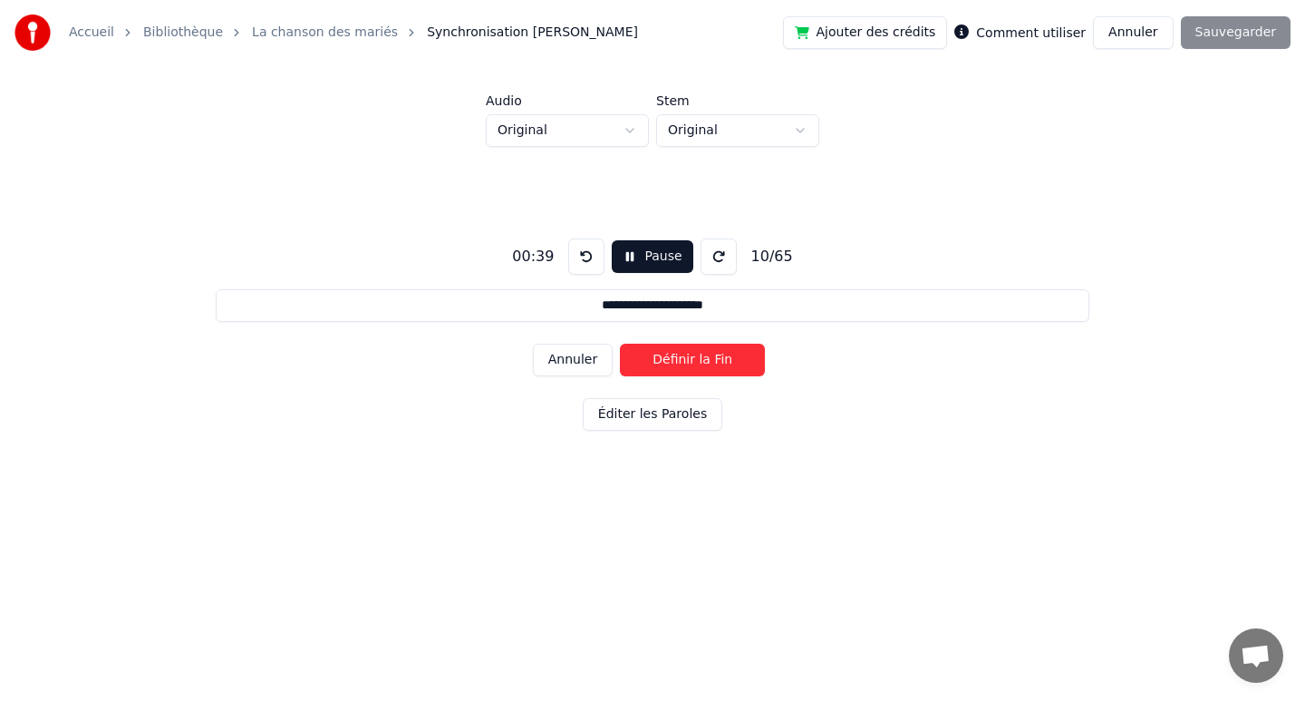
click at [682, 366] on button "Définir la Fin" at bounding box center [692, 359] width 145 height 33
click at [682, 366] on button "Définir le Début" at bounding box center [692, 359] width 145 height 33
click at [682, 366] on button "Définir la Fin" at bounding box center [692, 359] width 145 height 33
click at [682, 366] on button "Définir le Début" at bounding box center [692, 359] width 145 height 33
click at [682, 366] on button "Définir la Fin" at bounding box center [692, 359] width 145 height 33
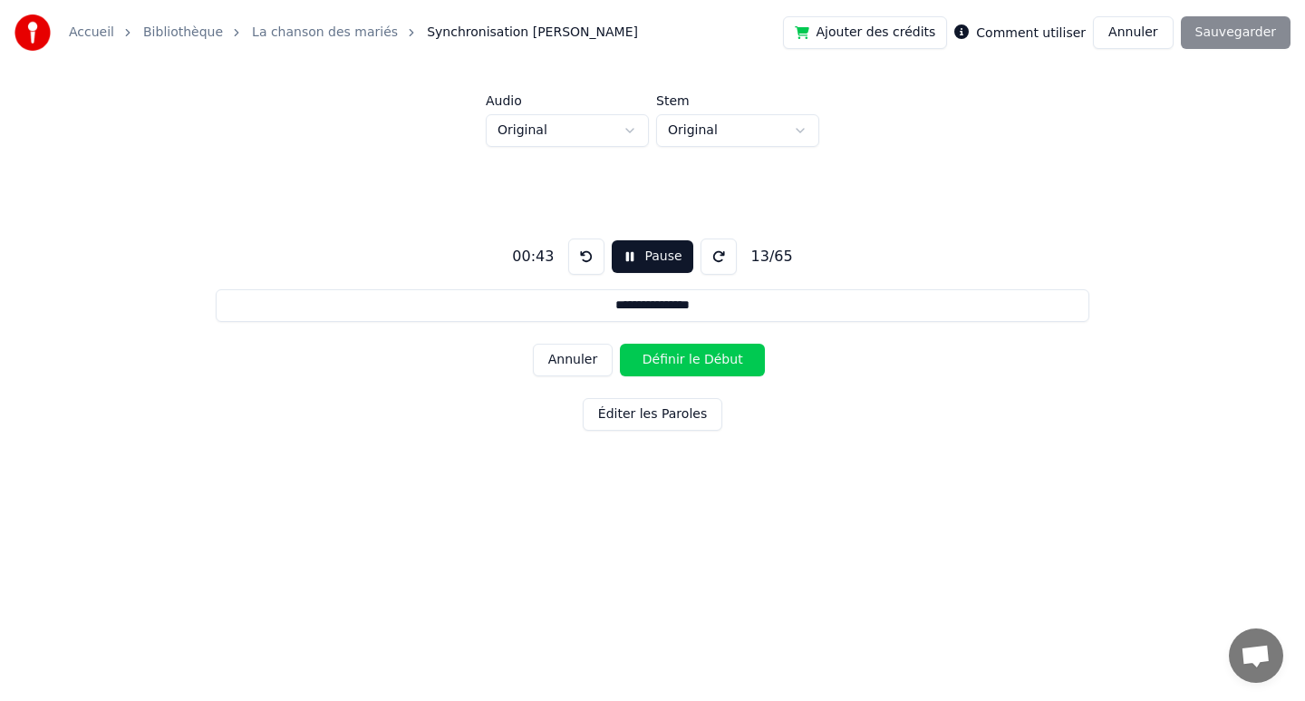
click at [682, 366] on button "Définir le Début" at bounding box center [692, 359] width 145 height 33
click at [682, 366] on button "Définir la Fin" at bounding box center [692, 359] width 145 height 33
click at [682, 366] on button "Définir le Début" at bounding box center [692, 359] width 145 height 33
click at [682, 366] on button "Définir la Fin" at bounding box center [692, 359] width 145 height 33
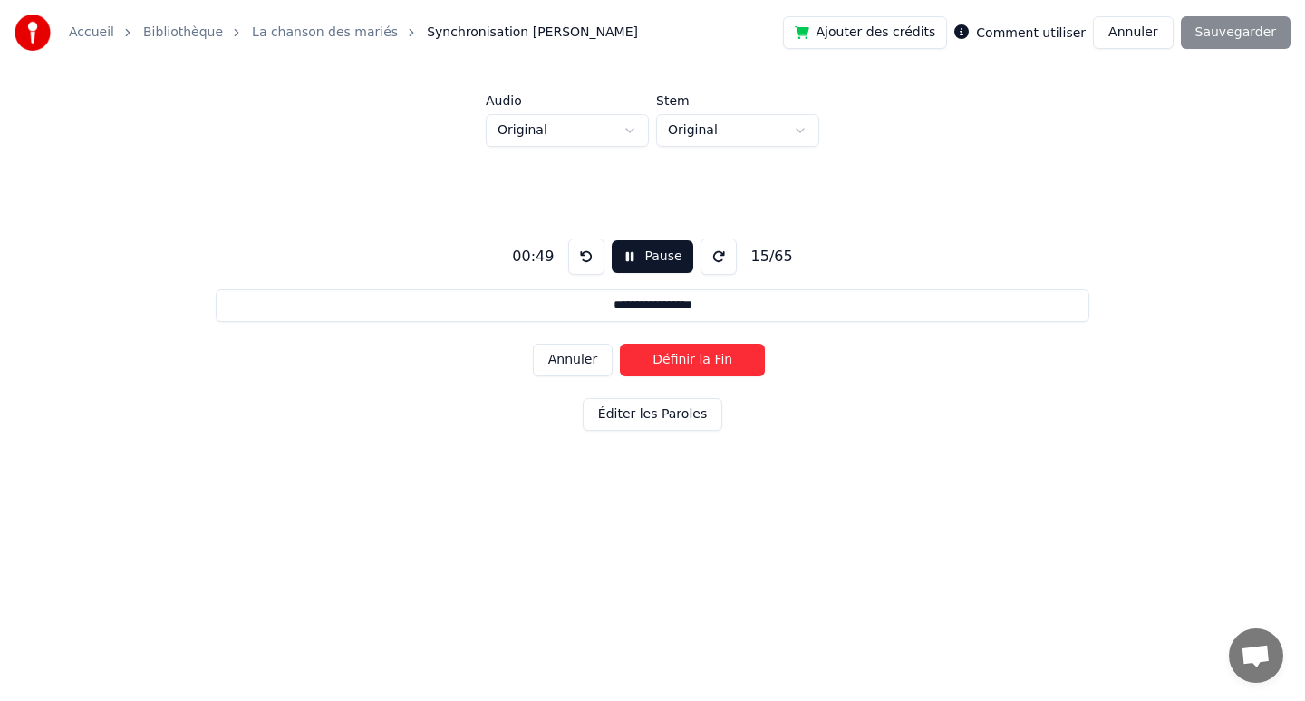
click at [682, 366] on button "Définir la Fin" at bounding box center [692, 359] width 145 height 33
click at [682, 366] on button "Définir le Début" at bounding box center [692, 359] width 145 height 33
click at [682, 366] on button "Définir la Fin" at bounding box center [692, 359] width 145 height 33
click at [682, 366] on button "Définir le Début" at bounding box center [692, 359] width 145 height 33
click at [682, 366] on button "Définir la Fin" at bounding box center [692, 359] width 145 height 33
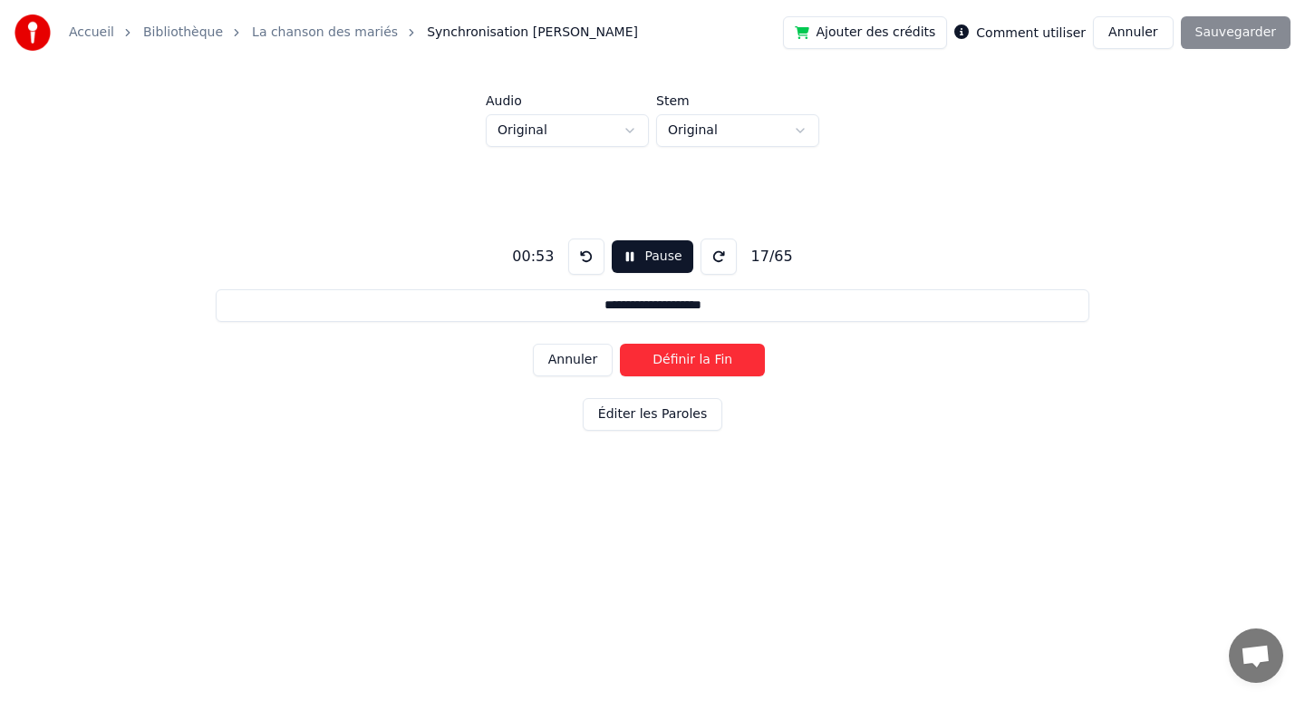
click at [682, 366] on button "Définir la Fin" at bounding box center [692, 359] width 145 height 33
click at [682, 366] on button "Définir le Début" at bounding box center [692, 359] width 145 height 33
click at [682, 366] on button "Définir la Fin" at bounding box center [692, 359] width 145 height 33
click at [682, 366] on button "Définir le Début" at bounding box center [692, 359] width 145 height 33
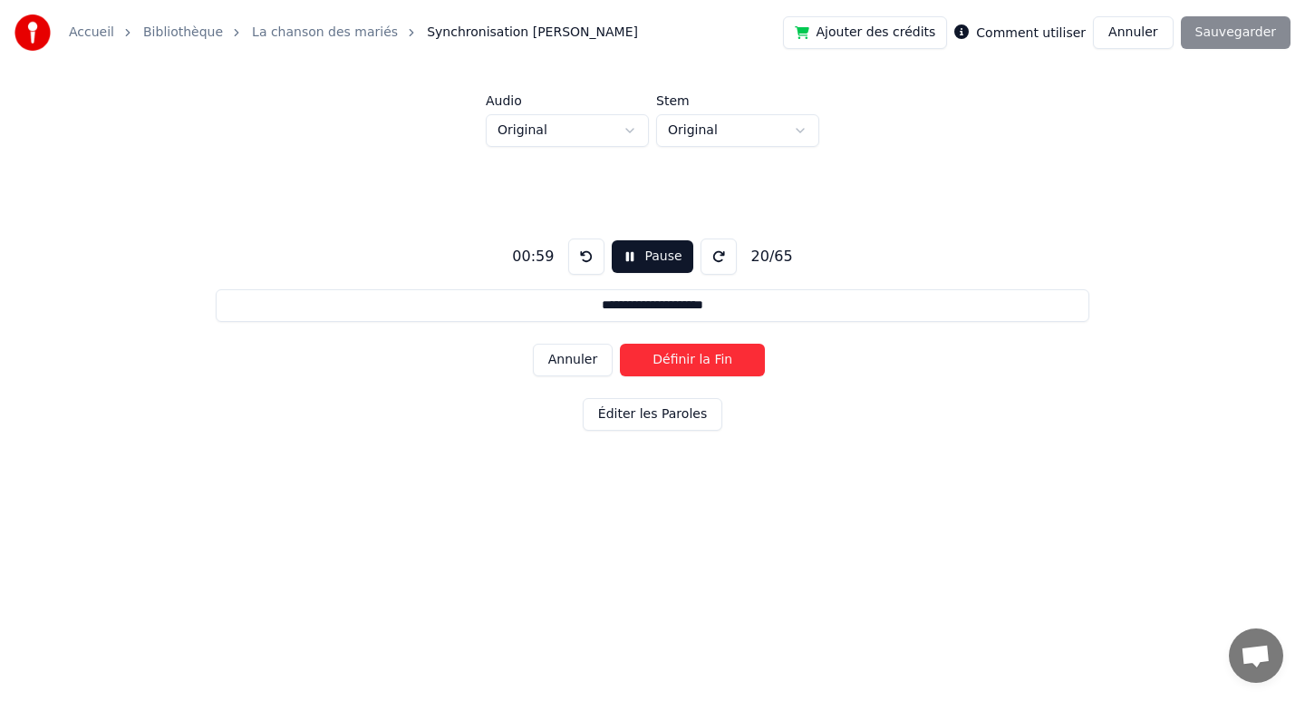
click at [682, 366] on button "Définir la Fin" at bounding box center [692, 359] width 145 height 33
click at [682, 366] on button "Définir le Début" at bounding box center [692, 359] width 145 height 33
click at [682, 366] on button "Définir la Fin" at bounding box center [692, 359] width 145 height 33
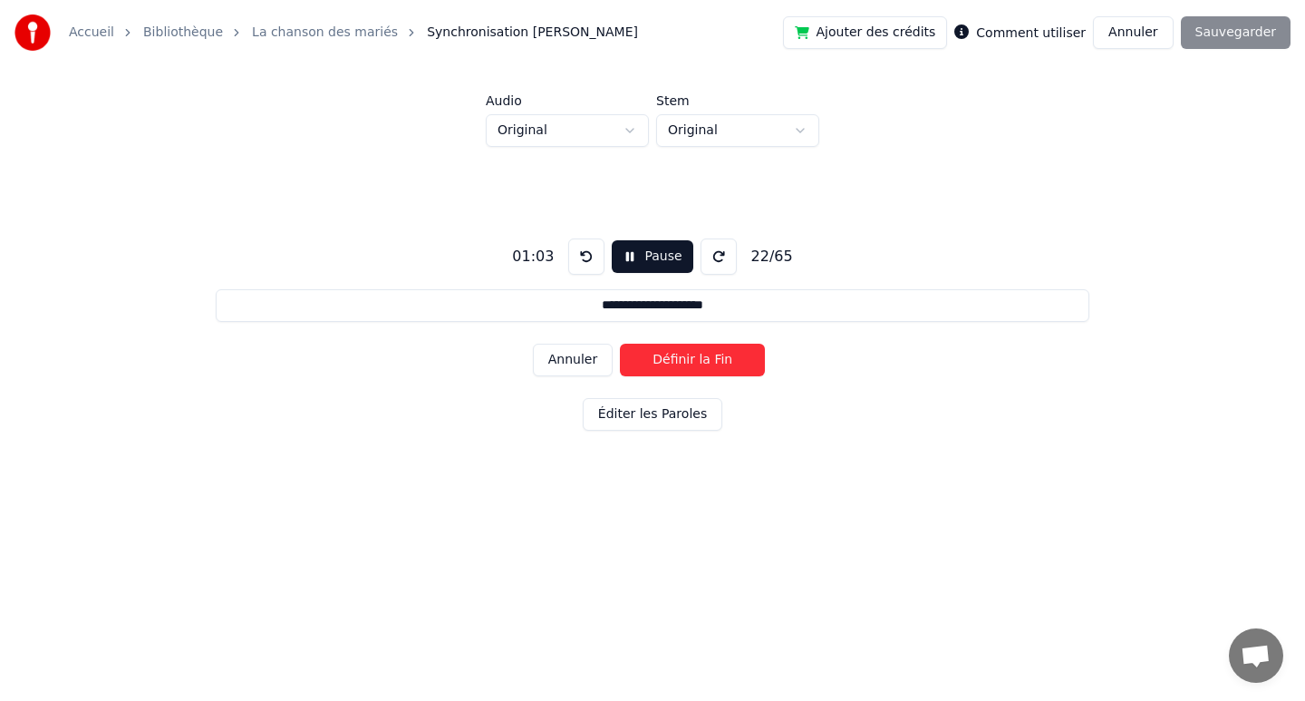
click at [682, 366] on button "Définir la Fin" at bounding box center [692, 359] width 145 height 33
click at [682, 366] on button "Définir le Début" at bounding box center [692, 359] width 145 height 33
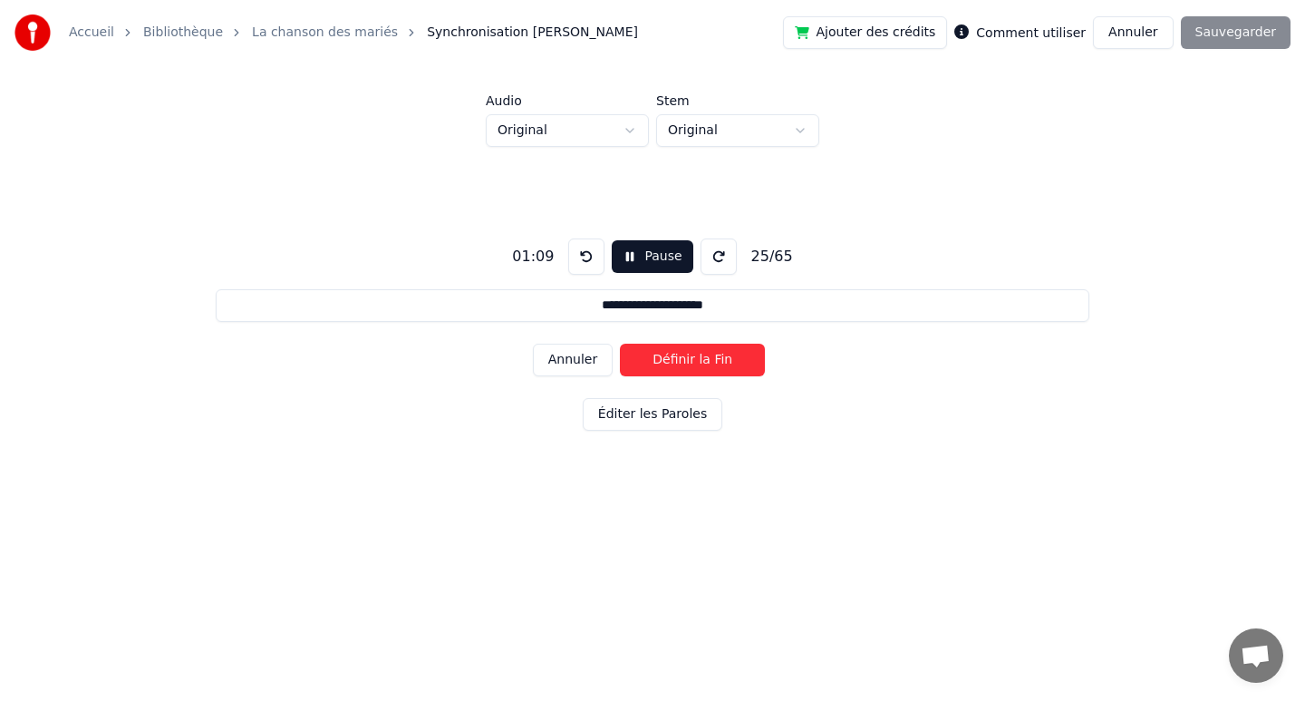
click at [682, 366] on button "Définir la Fin" at bounding box center [692, 359] width 145 height 33
click at [682, 366] on button "Définir le Début" at bounding box center [692, 359] width 145 height 33
click at [682, 366] on button "Définir la Fin" at bounding box center [692, 359] width 145 height 33
click at [682, 366] on button "Définir le Début" at bounding box center [692, 359] width 145 height 33
click at [682, 366] on button "Définir la Fin" at bounding box center [692, 359] width 145 height 33
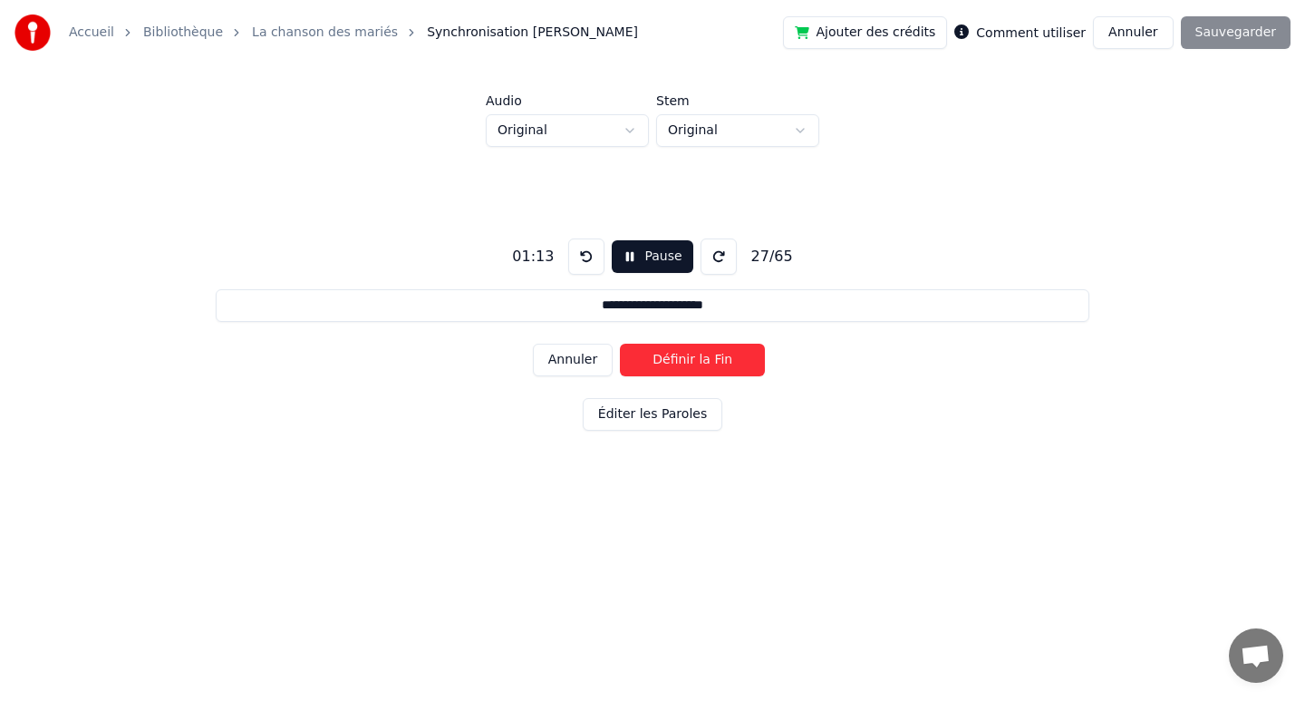
click at [682, 366] on button "Définir la Fin" at bounding box center [692, 359] width 145 height 33
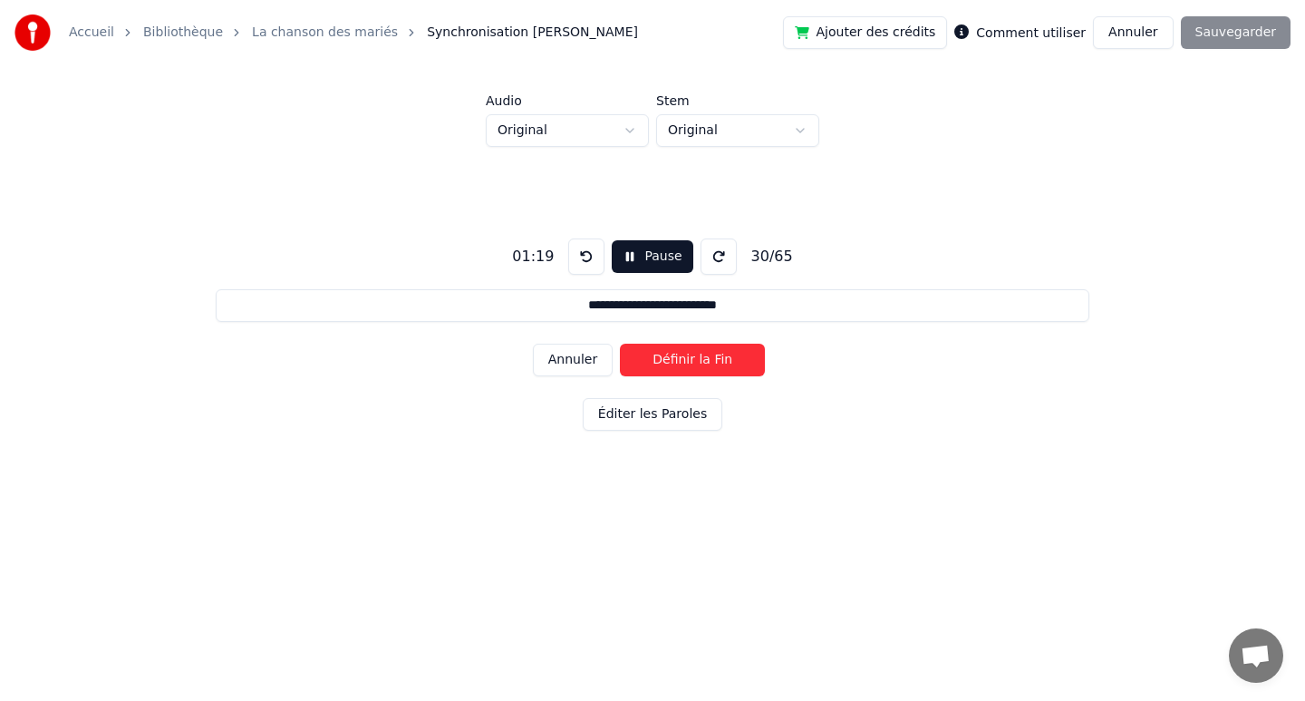
click at [682, 366] on button "Définir la Fin" at bounding box center [692, 359] width 145 height 33
click at [682, 366] on button "Définir le Début" at bounding box center [692, 359] width 145 height 33
click at [682, 366] on button "Définir la Fin" at bounding box center [692, 359] width 145 height 33
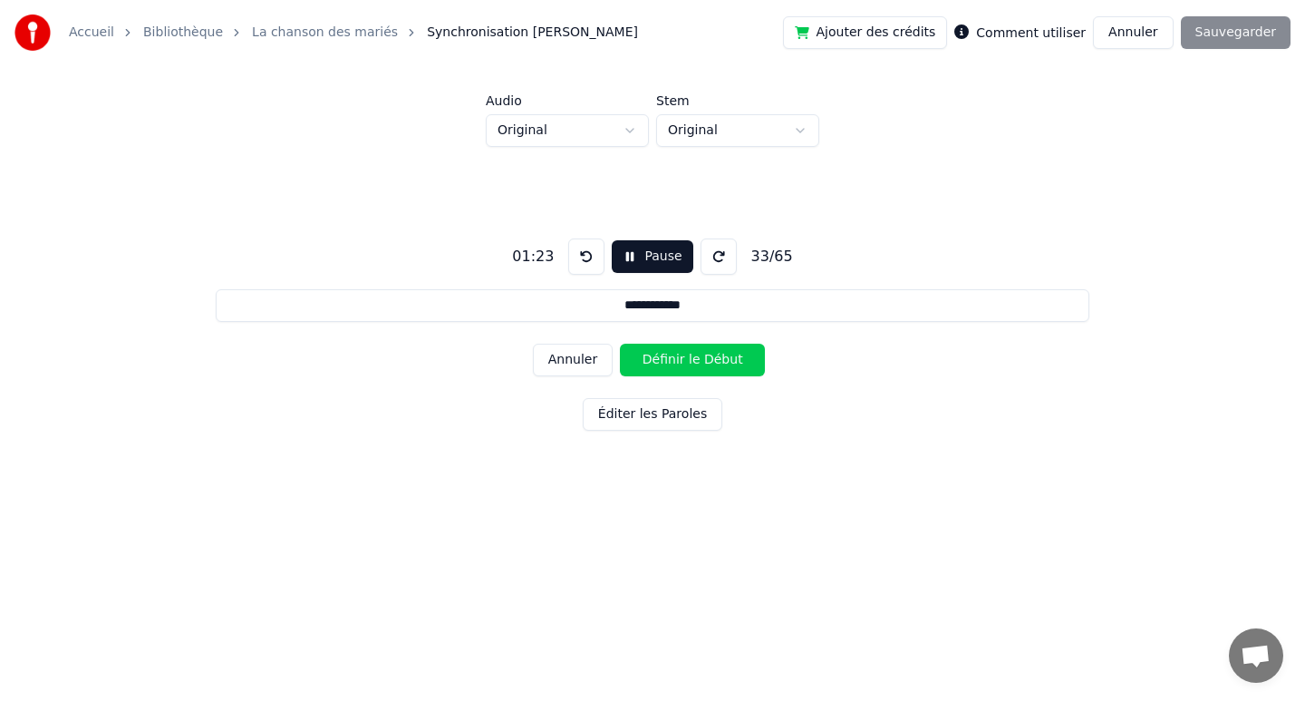
click at [682, 366] on button "Définir le Début" at bounding box center [692, 359] width 145 height 33
click at [682, 366] on button "Définir la Fin" at bounding box center [692, 359] width 145 height 33
click at [682, 366] on button "Définir le Début" at bounding box center [692, 359] width 145 height 33
click at [682, 366] on button "Définir la Fin" at bounding box center [692, 359] width 145 height 33
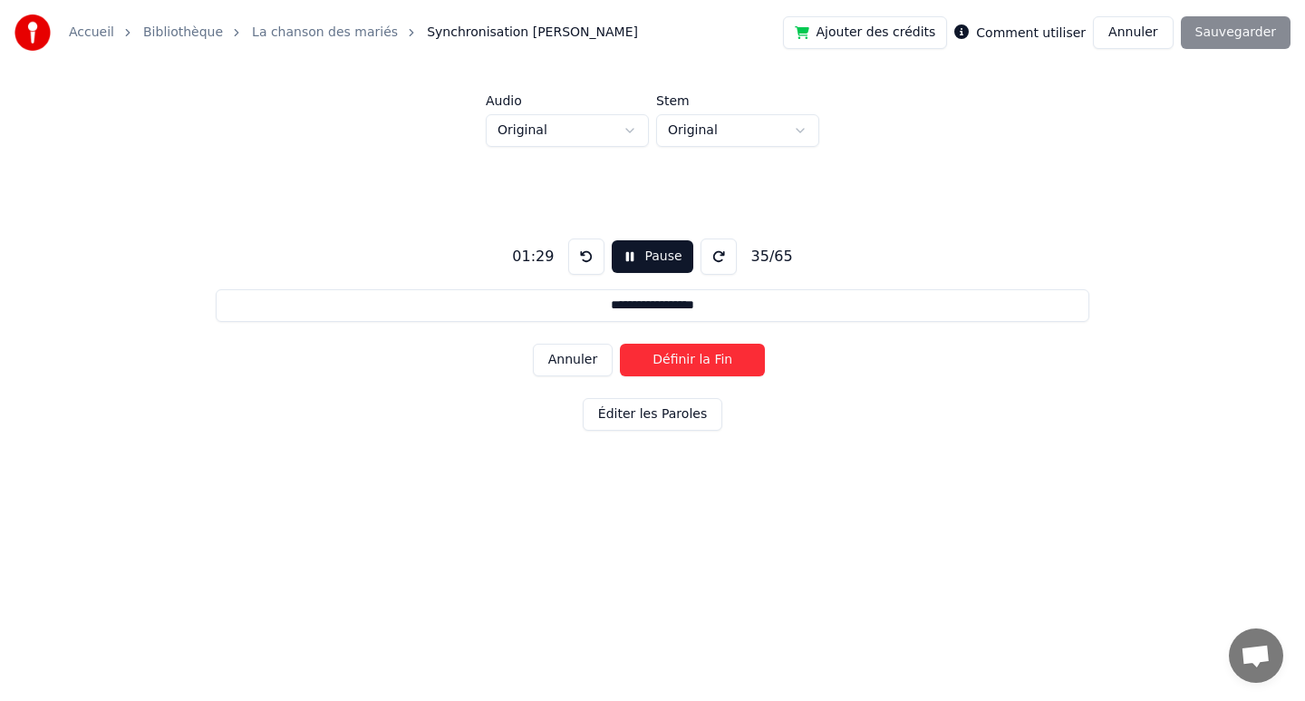
click at [682, 366] on button "Définir la Fin" at bounding box center [692, 359] width 145 height 33
click at [682, 366] on button "Définir le Début" at bounding box center [692, 359] width 145 height 33
click at [682, 366] on button "Définir la Fin" at bounding box center [692, 359] width 145 height 33
click at [682, 366] on button "Définir le Début" at bounding box center [692, 359] width 145 height 33
click at [682, 366] on button "Définir la Fin" at bounding box center [692, 359] width 145 height 33
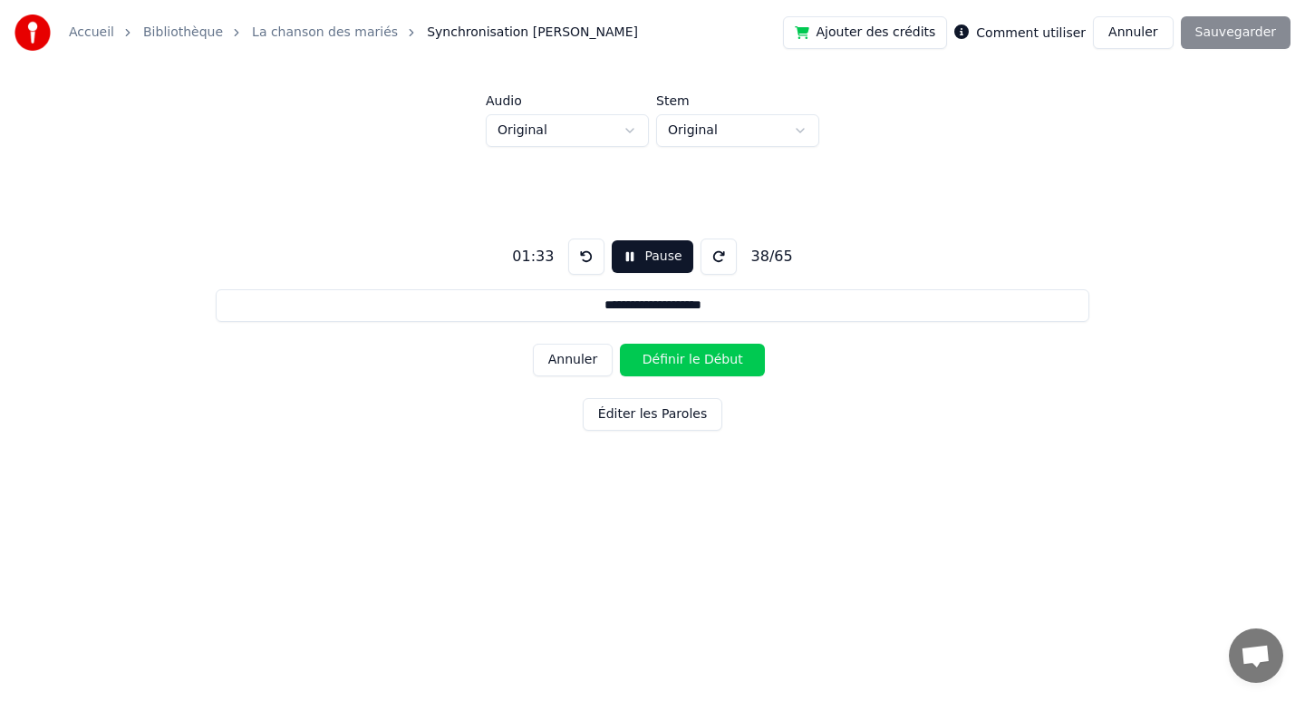
click at [682, 366] on button "Définir le Début" at bounding box center [692, 359] width 145 height 33
click at [682, 366] on button "Définir la Fin" at bounding box center [692, 359] width 145 height 33
click at [682, 366] on button "Définir le Début" at bounding box center [692, 359] width 145 height 33
click at [682, 366] on button "Définir la Fin" at bounding box center [692, 359] width 145 height 33
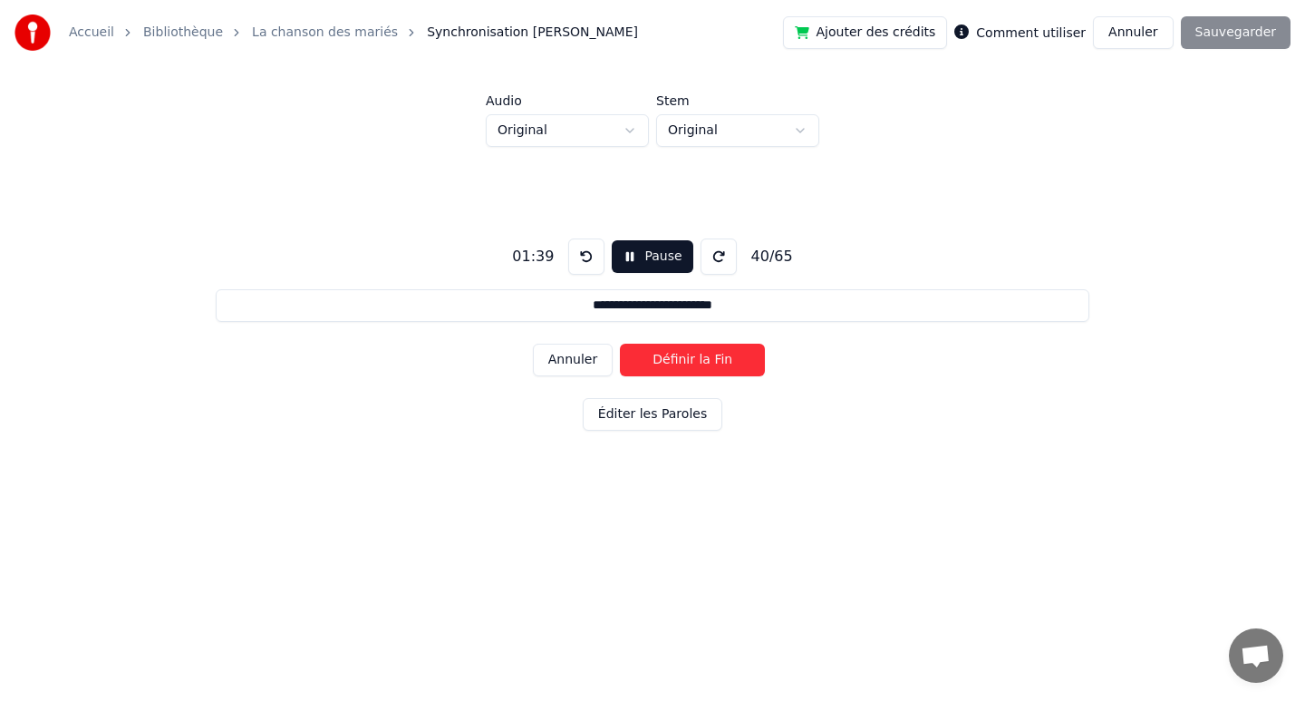
click at [682, 366] on button "Définir la Fin" at bounding box center [692, 359] width 145 height 33
click at [682, 366] on button "Définir le Début" at bounding box center [692, 359] width 145 height 33
click at [682, 366] on button "Définir la Fin" at bounding box center [692, 359] width 145 height 33
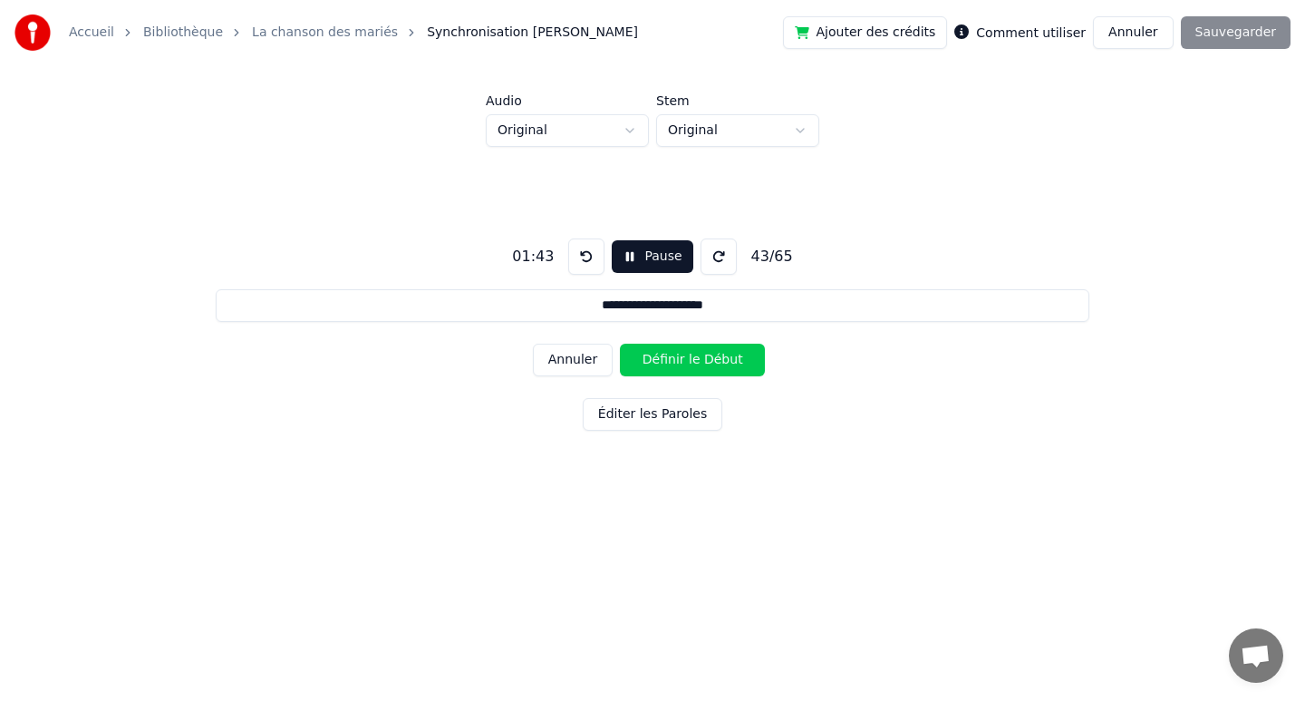
click at [682, 366] on button "Définir le Début" at bounding box center [692, 359] width 145 height 33
click at [682, 366] on button "Définir la Fin" at bounding box center [692, 359] width 145 height 33
click at [682, 366] on button "Définir le Début" at bounding box center [692, 359] width 145 height 33
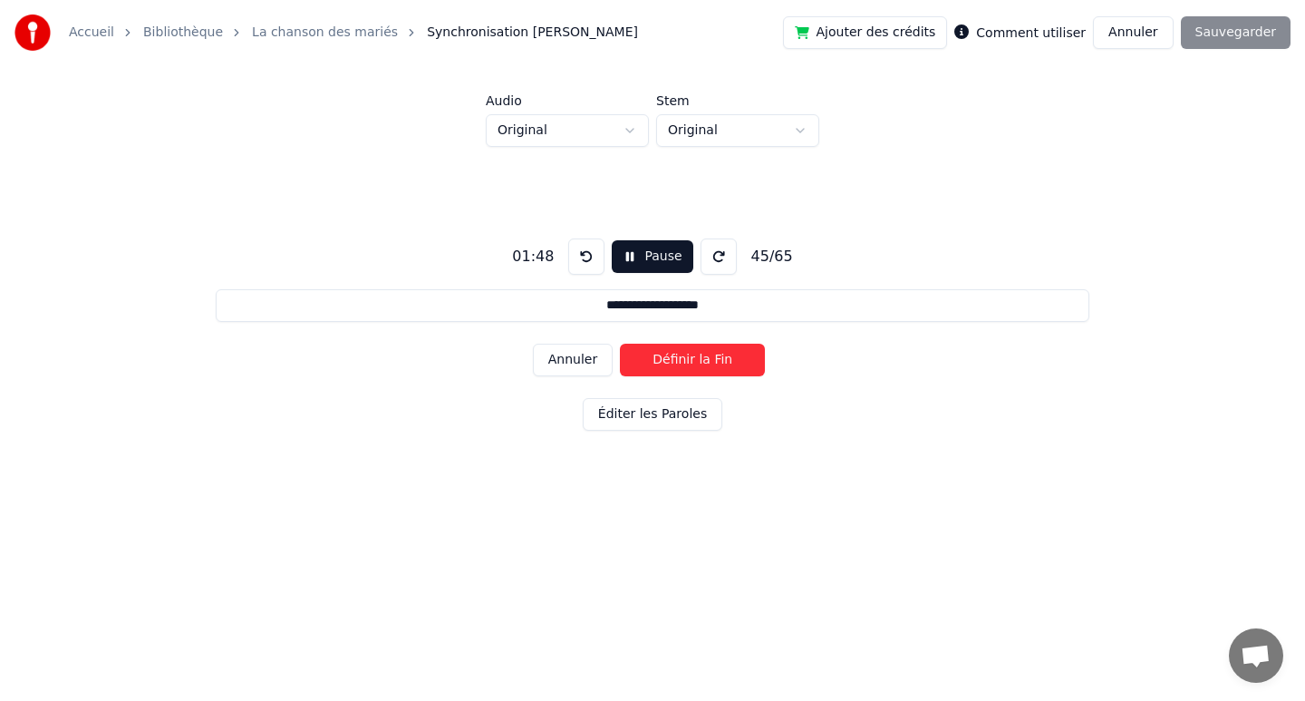
click at [682, 366] on button "Définir la Fin" at bounding box center [692, 359] width 145 height 33
click at [682, 366] on button "Définir le Début" at bounding box center [692, 359] width 145 height 33
click at [682, 366] on button "Définir la Fin" at bounding box center [692, 359] width 145 height 33
click at [682, 366] on button "Définir le Début" at bounding box center [692, 359] width 145 height 33
click at [682, 366] on button "Définir la Fin" at bounding box center [692, 359] width 145 height 33
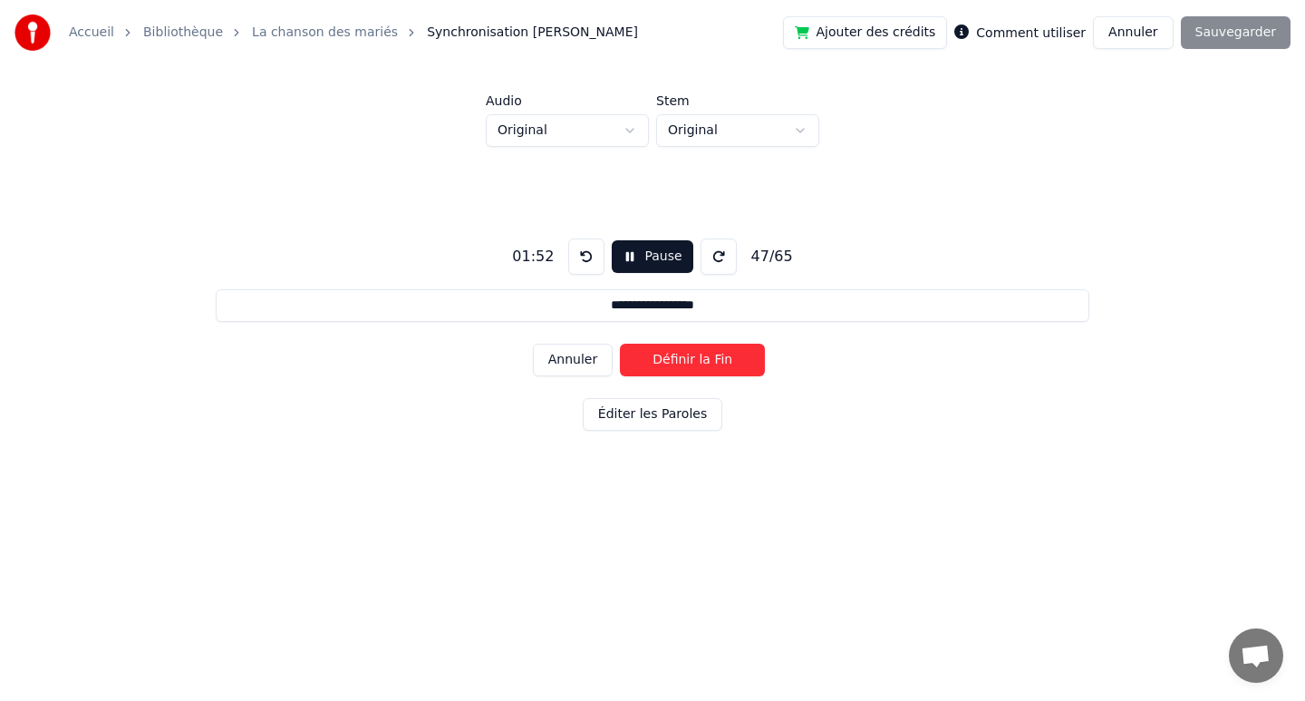
click at [682, 366] on button "Définir la Fin" at bounding box center [692, 359] width 145 height 33
click at [682, 366] on button "Définir le Début" at bounding box center [692, 359] width 145 height 33
click at [682, 366] on button "Définir la Fin" at bounding box center [692, 359] width 145 height 33
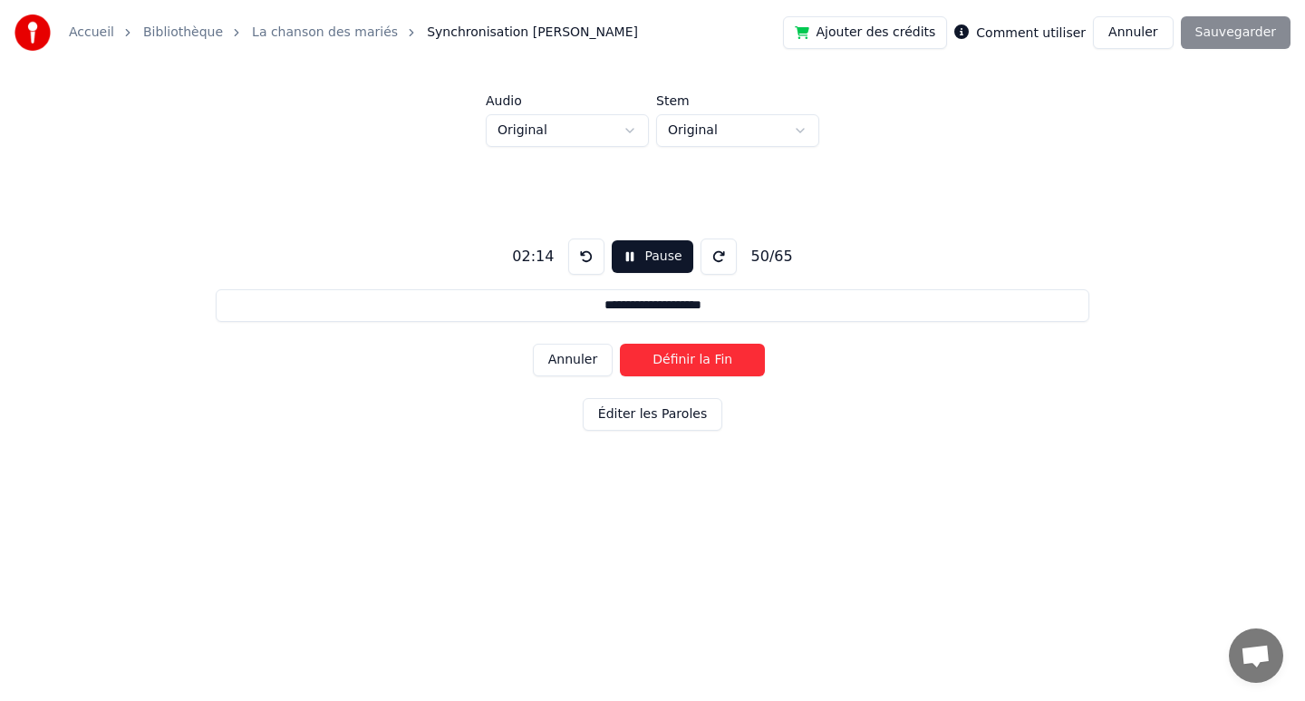
click at [682, 366] on button "Définir la Fin" at bounding box center [692, 359] width 145 height 33
click at [682, 366] on button "Définir le Début" at bounding box center [692, 359] width 145 height 33
click at [682, 366] on button "Définir la Fin" at bounding box center [692, 359] width 145 height 33
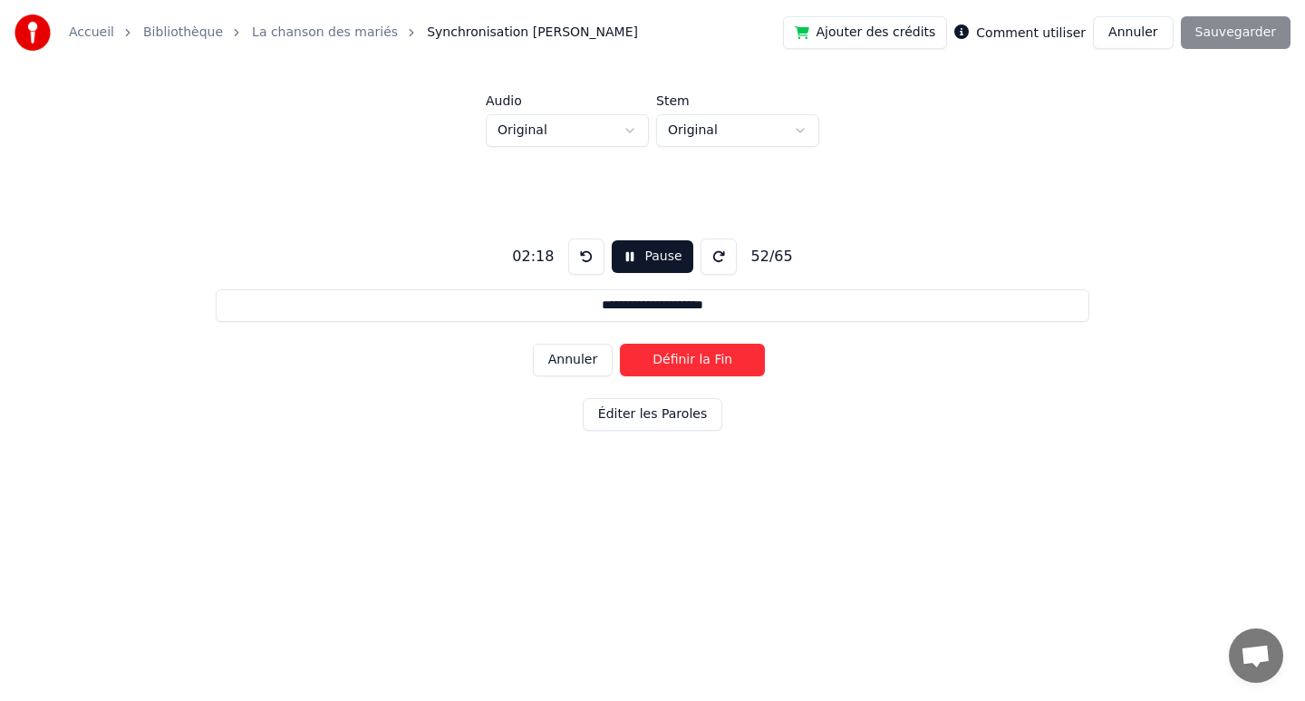
click at [682, 366] on button "Définir la Fin" at bounding box center [692, 359] width 145 height 33
click at [682, 366] on button "Définir le Début" at bounding box center [692, 359] width 145 height 33
click at [682, 366] on button "Définir la Fin" at bounding box center [692, 359] width 145 height 33
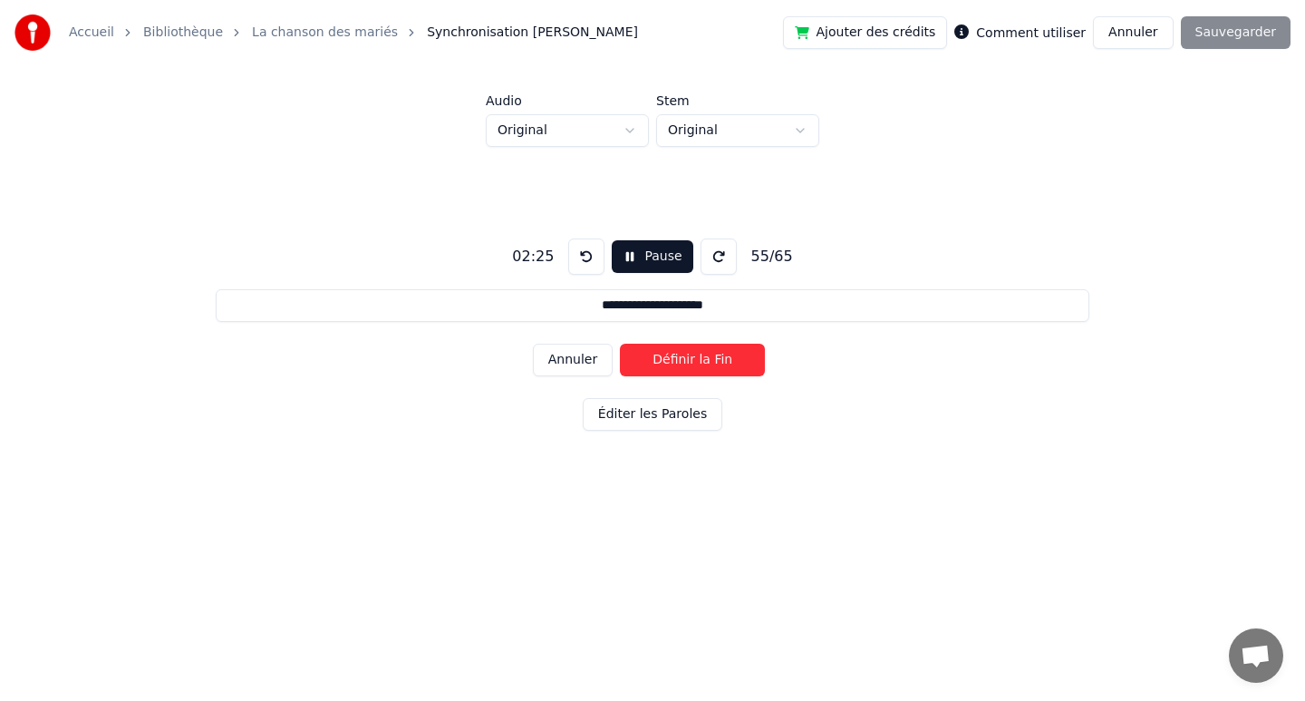
click at [682, 366] on button "Définir la Fin" at bounding box center [692, 359] width 145 height 33
click at [682, 366] on button "Définir le Début" at bounding box center [692, 359] width 145 height 33
click at [682, 366] on button "Définir la Fin" at bounding box center [692, 359] width 145 height 33
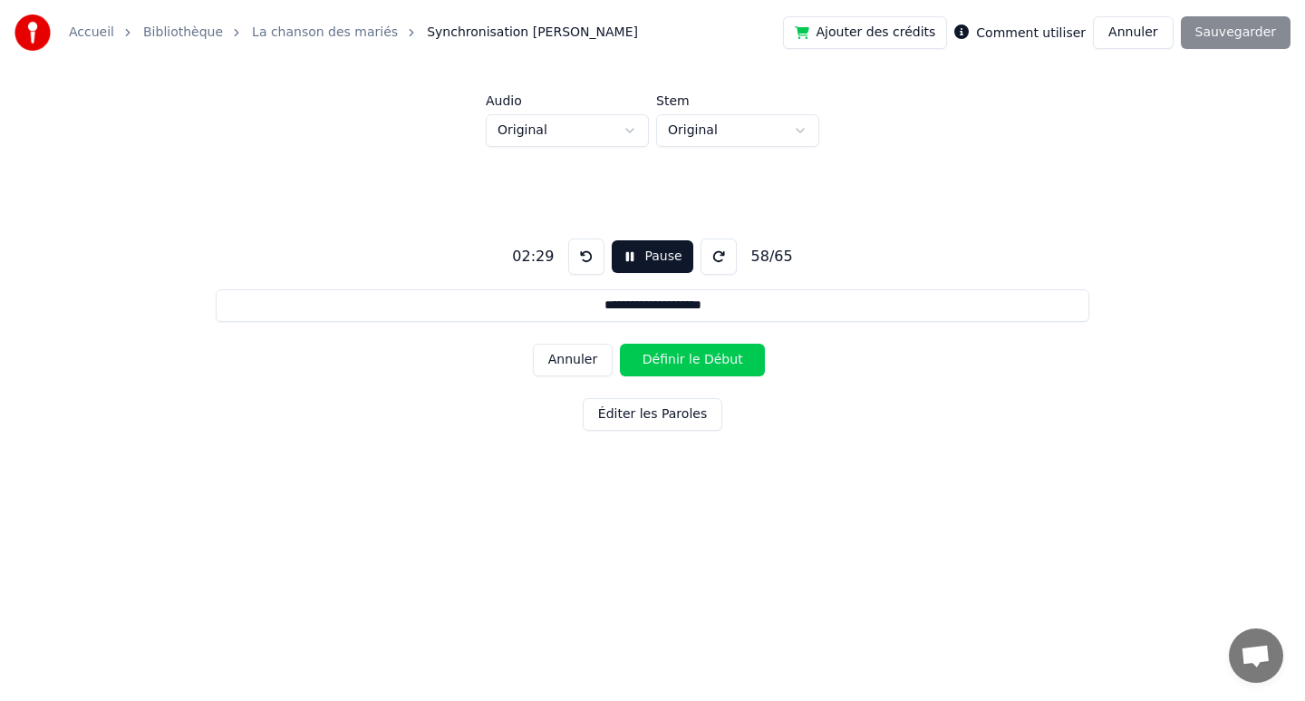
click at [682, 366] on button "Définir le Début" at bounding box center [692, 359] width 145 height 33
click at [682, 366] on button "Définir la Fin" at bounding box center [692, 359] width 145 height 33
click at [682, 366] on button "Définir le Début" at bounding box center [692, 359] width 145 height 33
click at [682, 366] on button "Définir la Fin" at bounding box center [692, 359] width 145 height 33
click at [682, 366] on button "Définir le Début" at bounding box center [692, 359] width 145 height 33
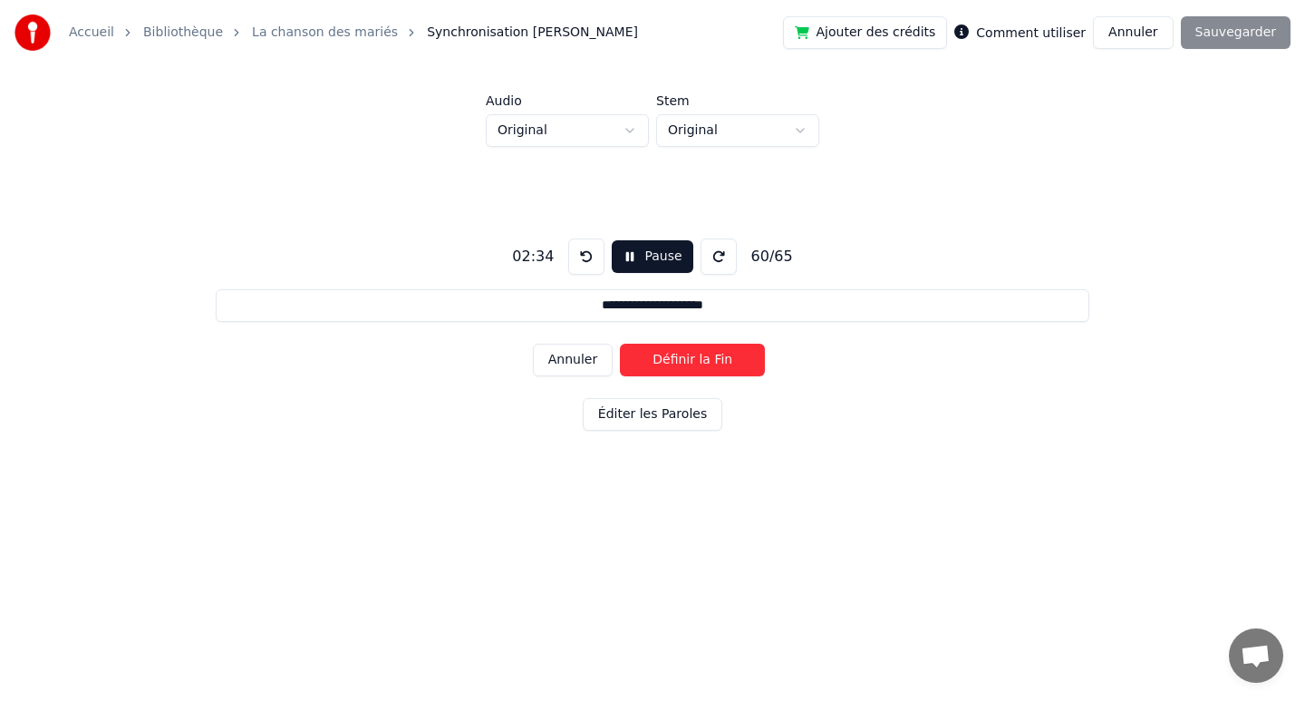
click at [682, 366] on button "Définir la Fin" at bounding box center [692, 359] width 145 height 33
click at [682, 366] on button "Définir le Début" at bounding box center [692, 359] width 145 height 33
click at [682, 366] on button "Définir la Fin" at bounding box center [692, 359] width 145 height 33
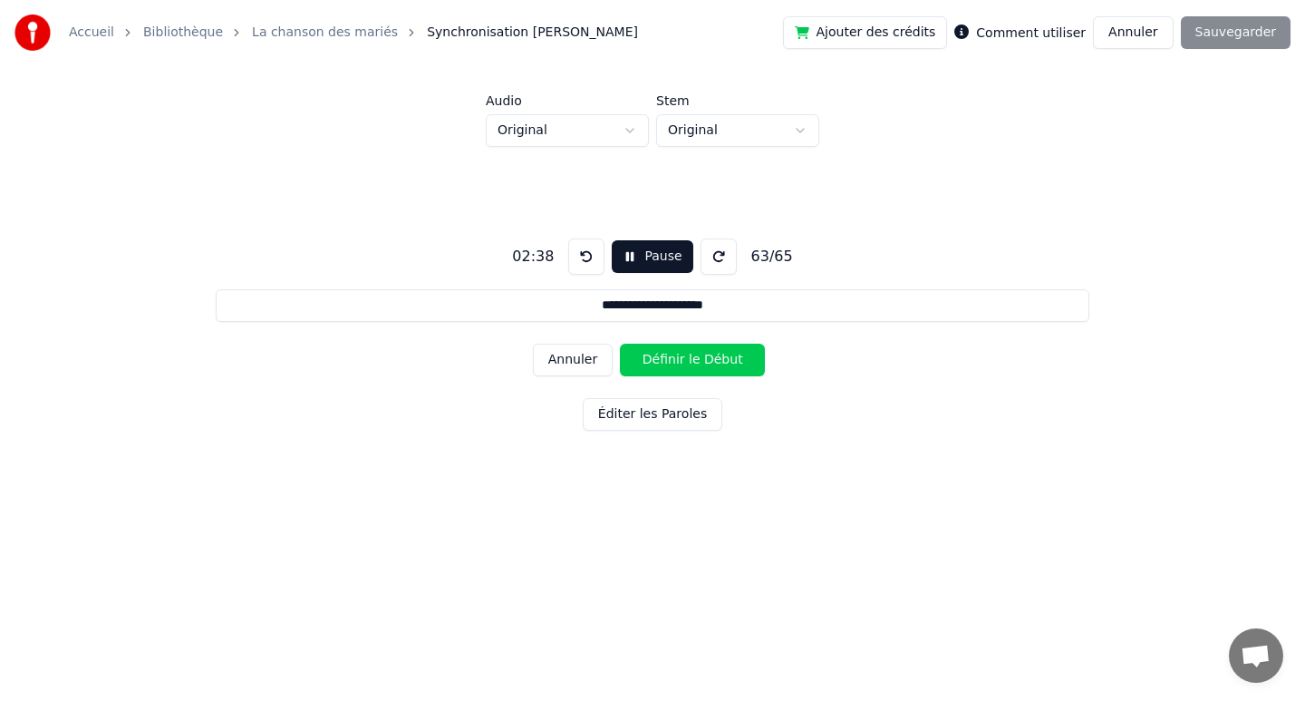
click at [682, 366] on button "Définir le Début" at bounding box center [692, 359] width 145 height 33
click at [682, 366] on button "Définir la Fin" at bounding box center [692, 359] width 145 height 33
click at [682, 366] on button "Définir le Début" at bounding box center [692, 359] width 145 height 33
click at [682, 366] on button "Définir la Fin" at bounding box center [692, 359] width 145 height 33
type input "**********"
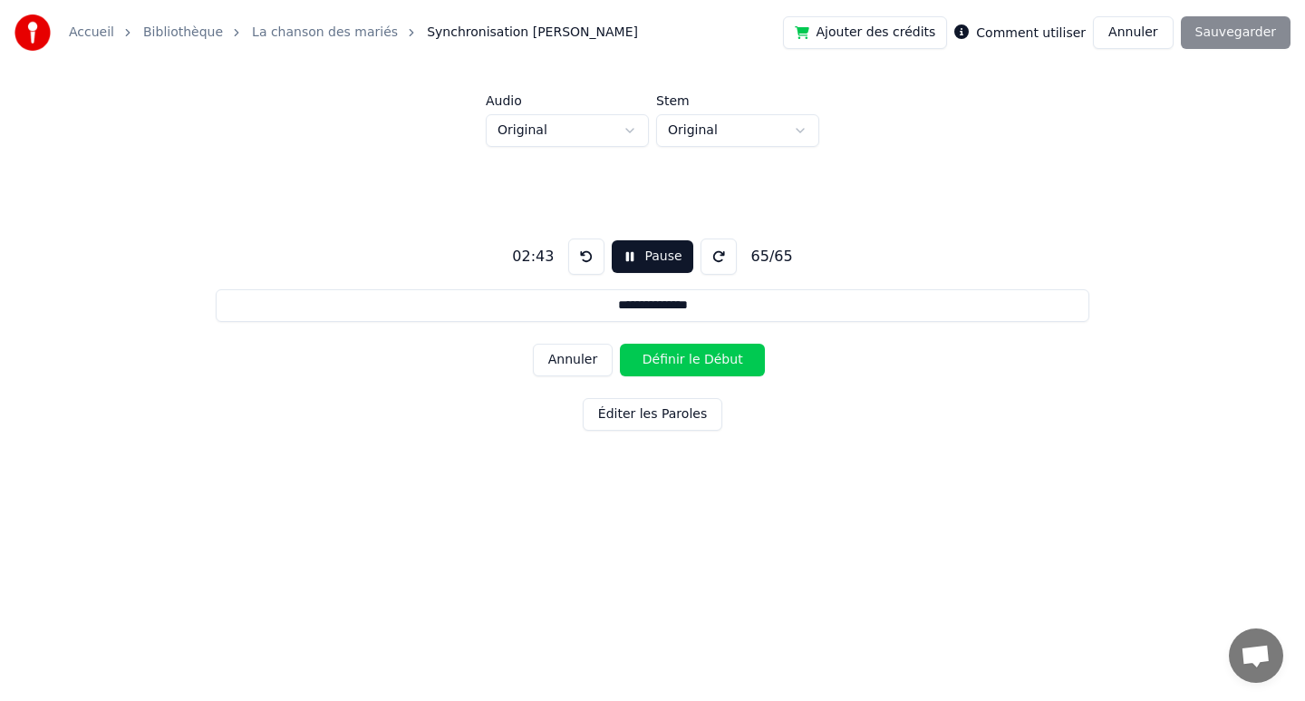
click at [682, 366] on button "Définir le Début" at bounding box center [692, 359] width 145 height 33
click at [572, 363] on button "Annuler" at bounding box center [573, 359] width 80 height 33
click at [584, 265] on button at bounding box center [586, 256] width 36 height 36
click at [660, 354] on button "Définir le Début" at bounding box center [692, 359] width 145 height 33
click at [701, 360] on button "Définir la Fin" at bounding box center [692, 359] width 145 height 33
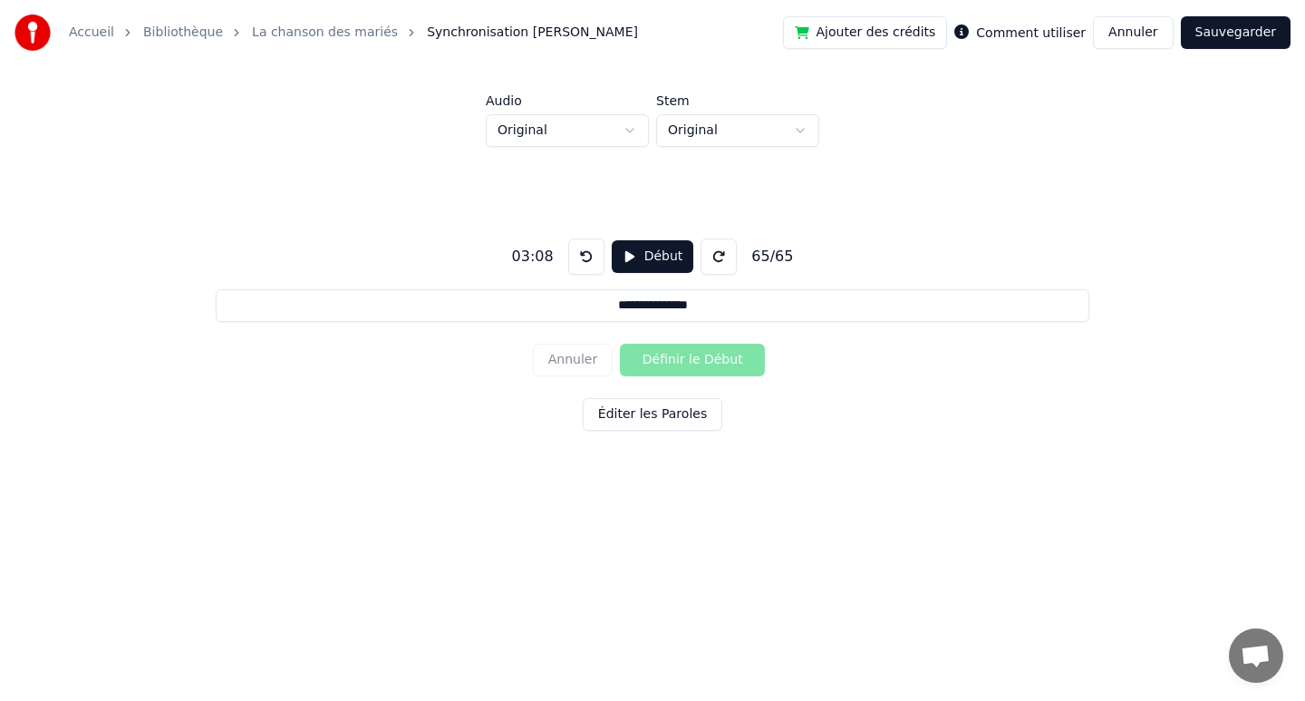
click at [1247, 45] on button "Sauvegarder" at bounding box center [1236, 32] width 110 height 33
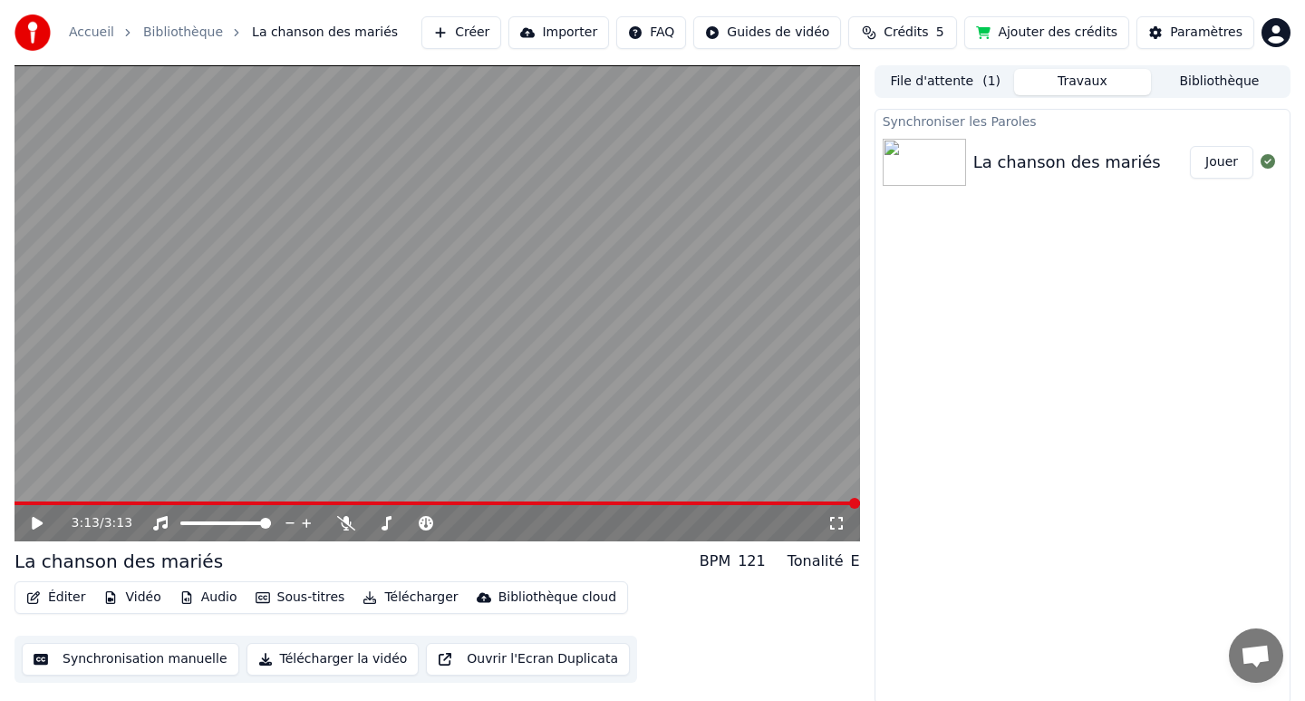
click at [383, 602] on button "Télécharger" at bounding box center [410, 597] width 110 height 25
click at [734, 584] on div "Éditer Vidéo Audio Sous-titres Télécharger Bibliothèque cloud Synchronisation m…" at bounding box center [438, 632] width 846 height 102
click at [342, 666] on button "Télécharger la vidéo" at bounding box center [333, 659] width 173 height 33
click at [1210, 166] on button "Afficher" at bounding box center [1214, 162] width 80 height 33
